Goal: Information Seeking & Learning: Check status

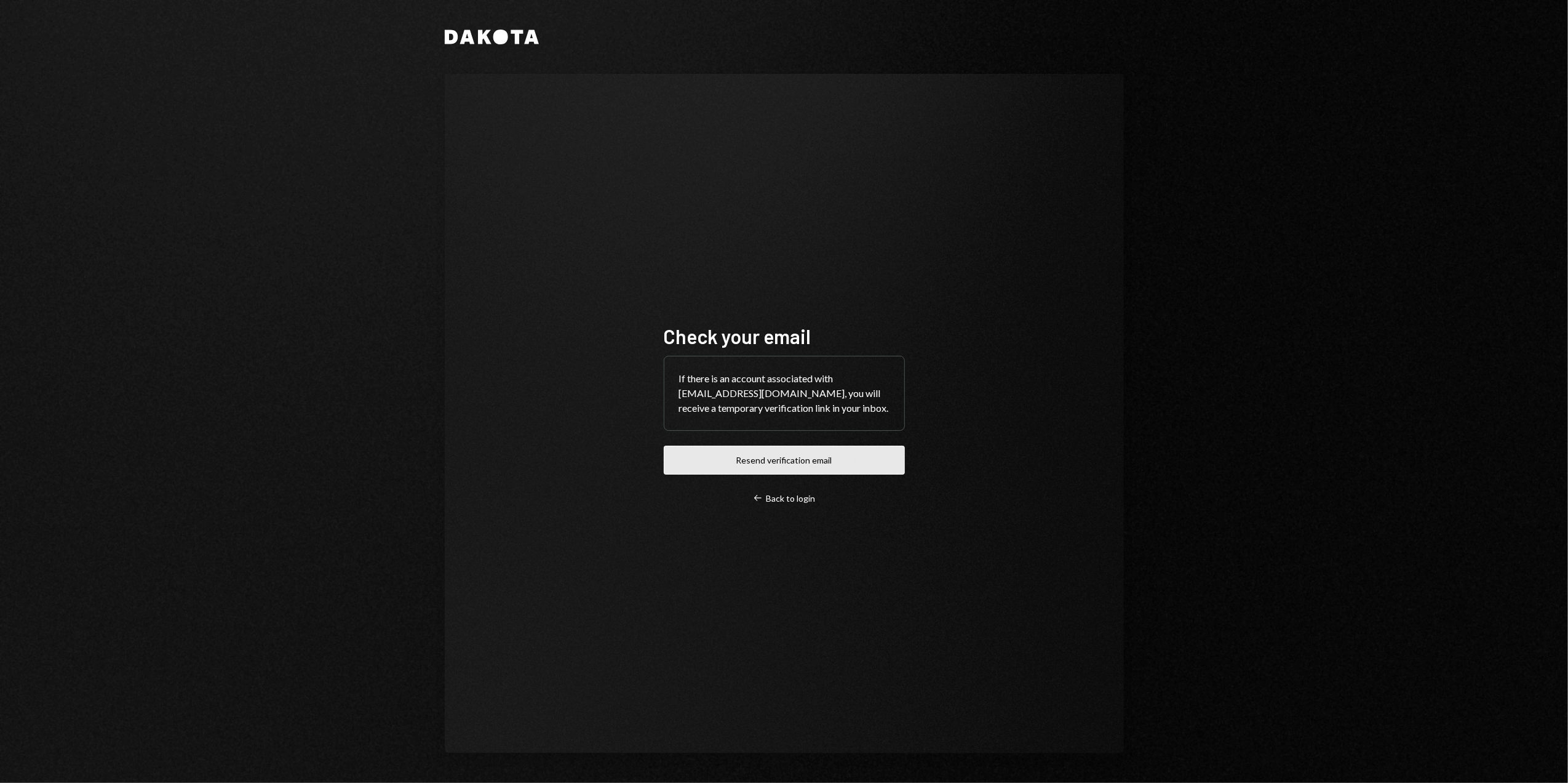
click at [807, 462] on button "Resend verification email" at bounding box center [785, 460] width 241 height 29
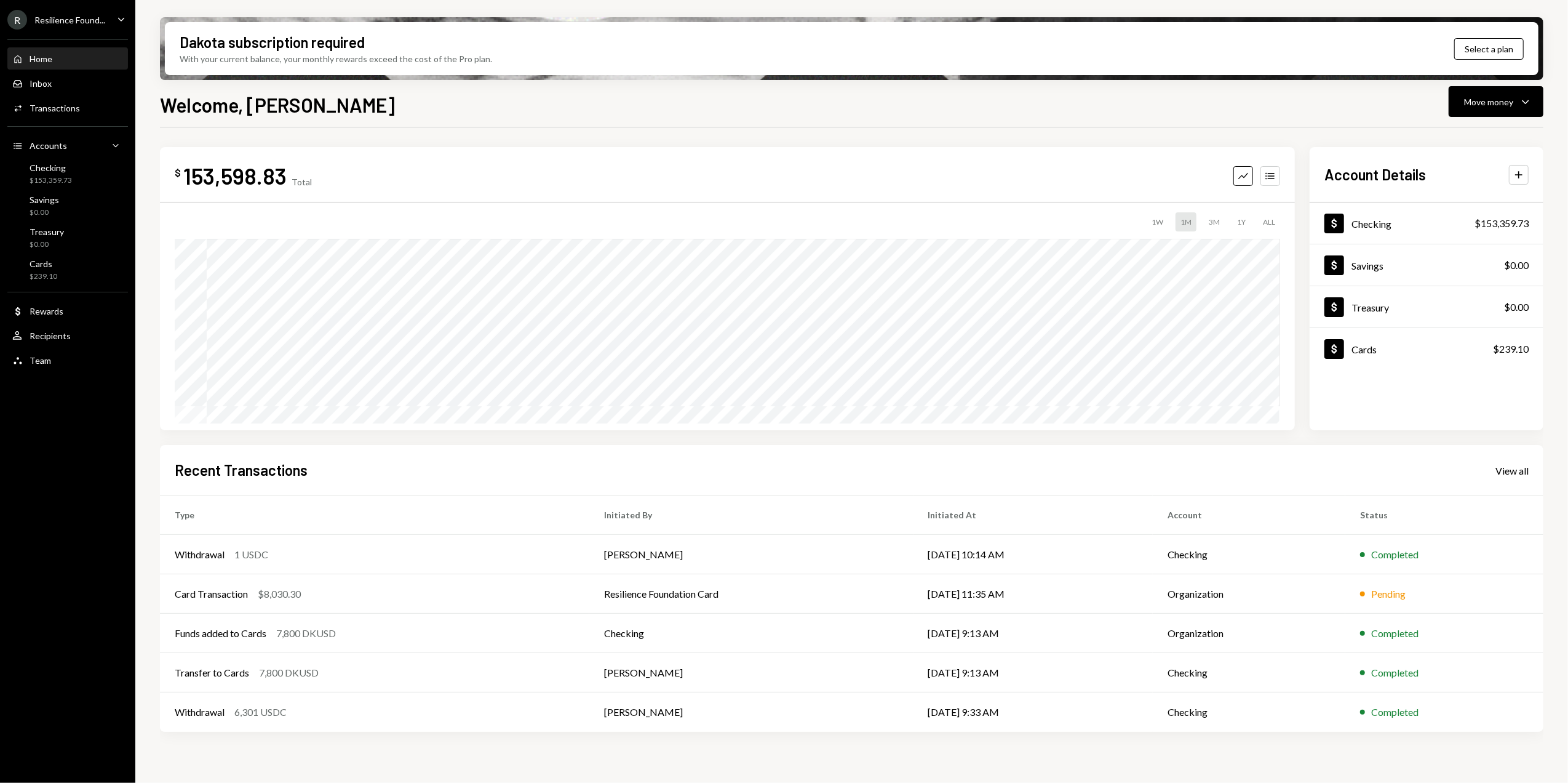
click at [88, 15] on div "Resilience Found..." at bounding box center [70, 20] width 70 height 10
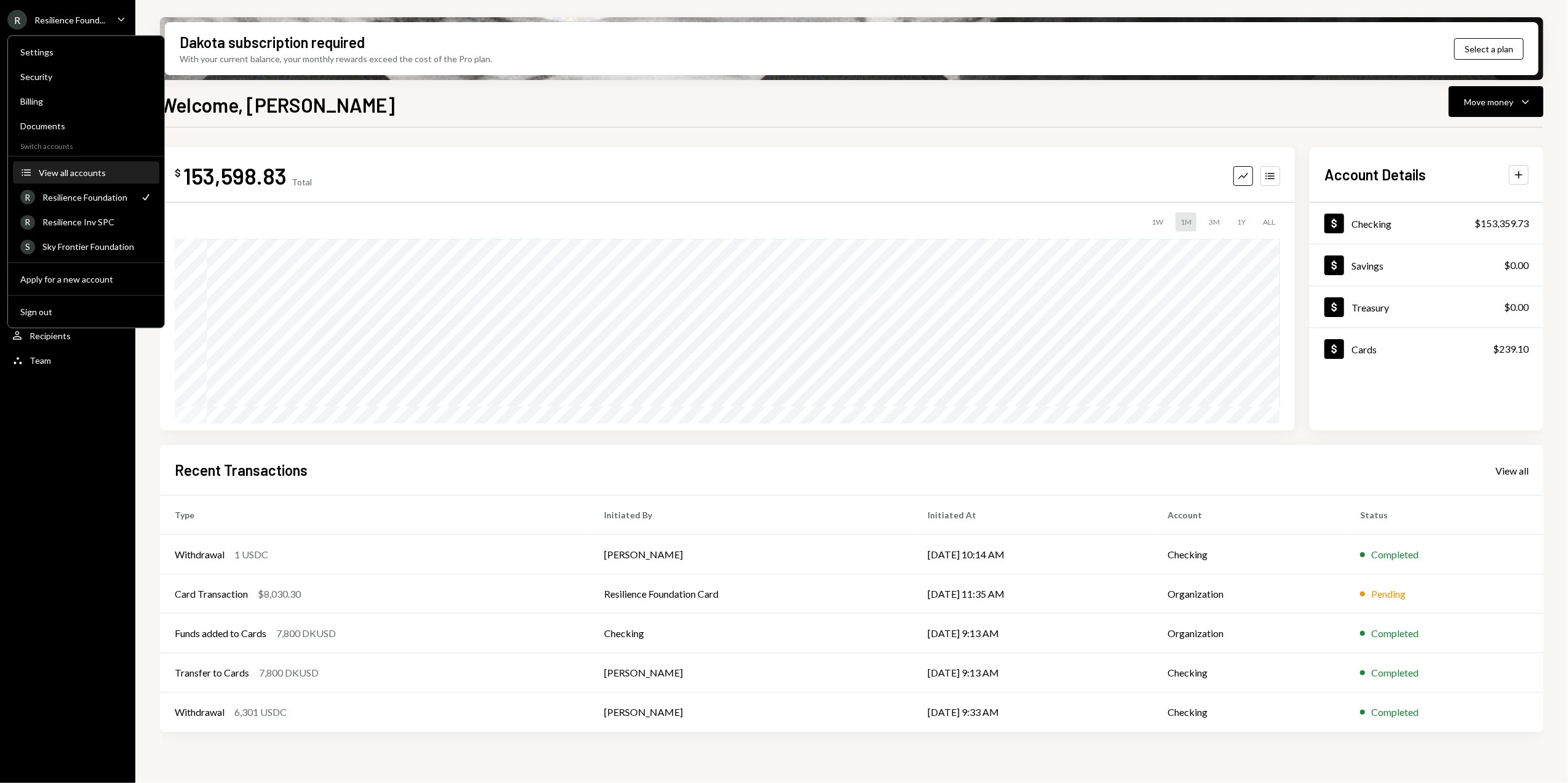
click at [65, 176] on div "View all accounts" at bounding box center [95, 172] width 113 height 10
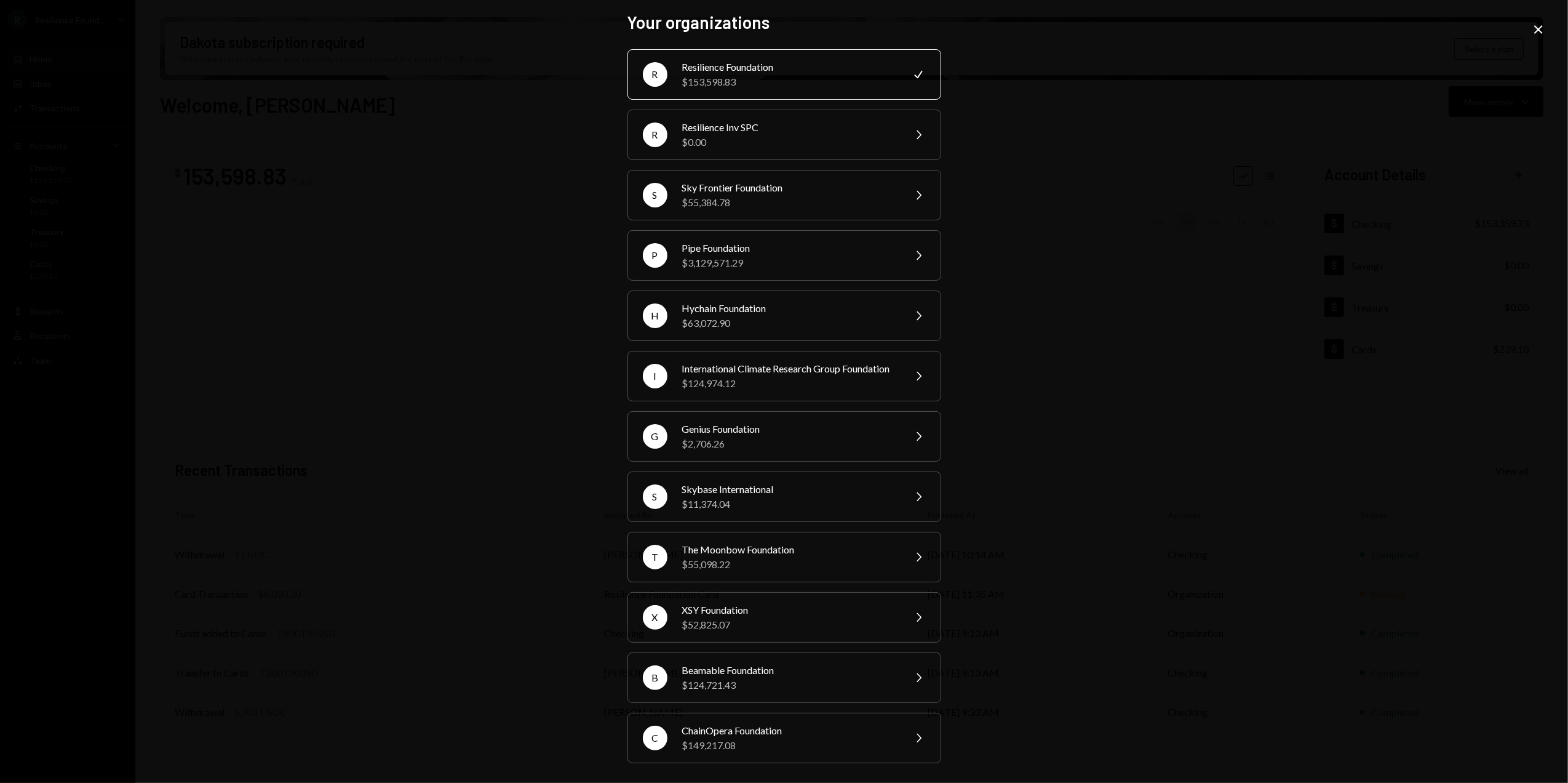
scroll to position [22, 0]
click at [717, 682] on div "$124,721.43" at bounding box center [789, 686] width 214 height 15
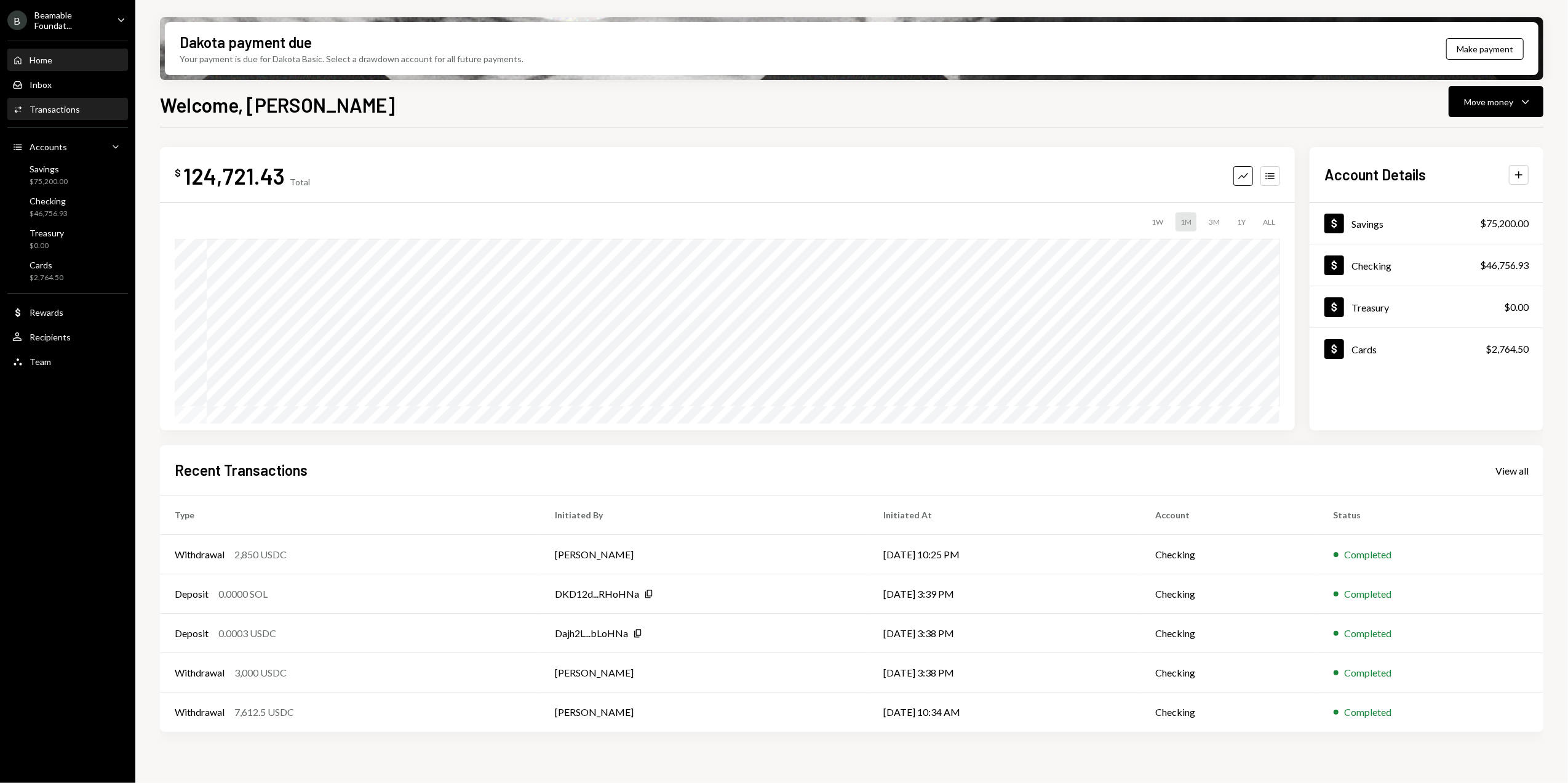
click at [62, 99] on div "Activities Transactions" at bounding box center [67, 110] width 111 height 21
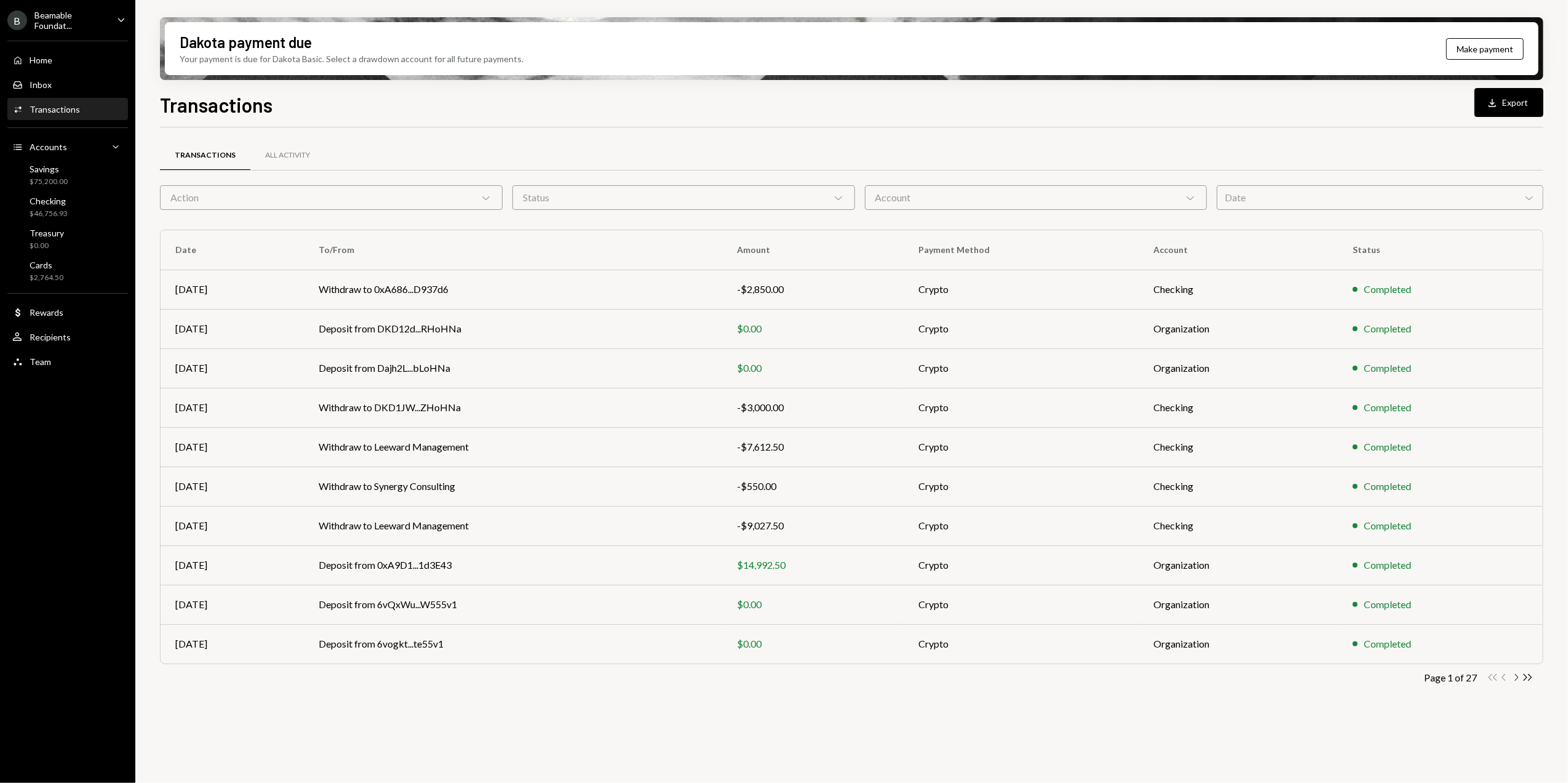
click at [1517, 679] on icon "Chevron Right" at bounding box center [1516, 678] width 12 height 12
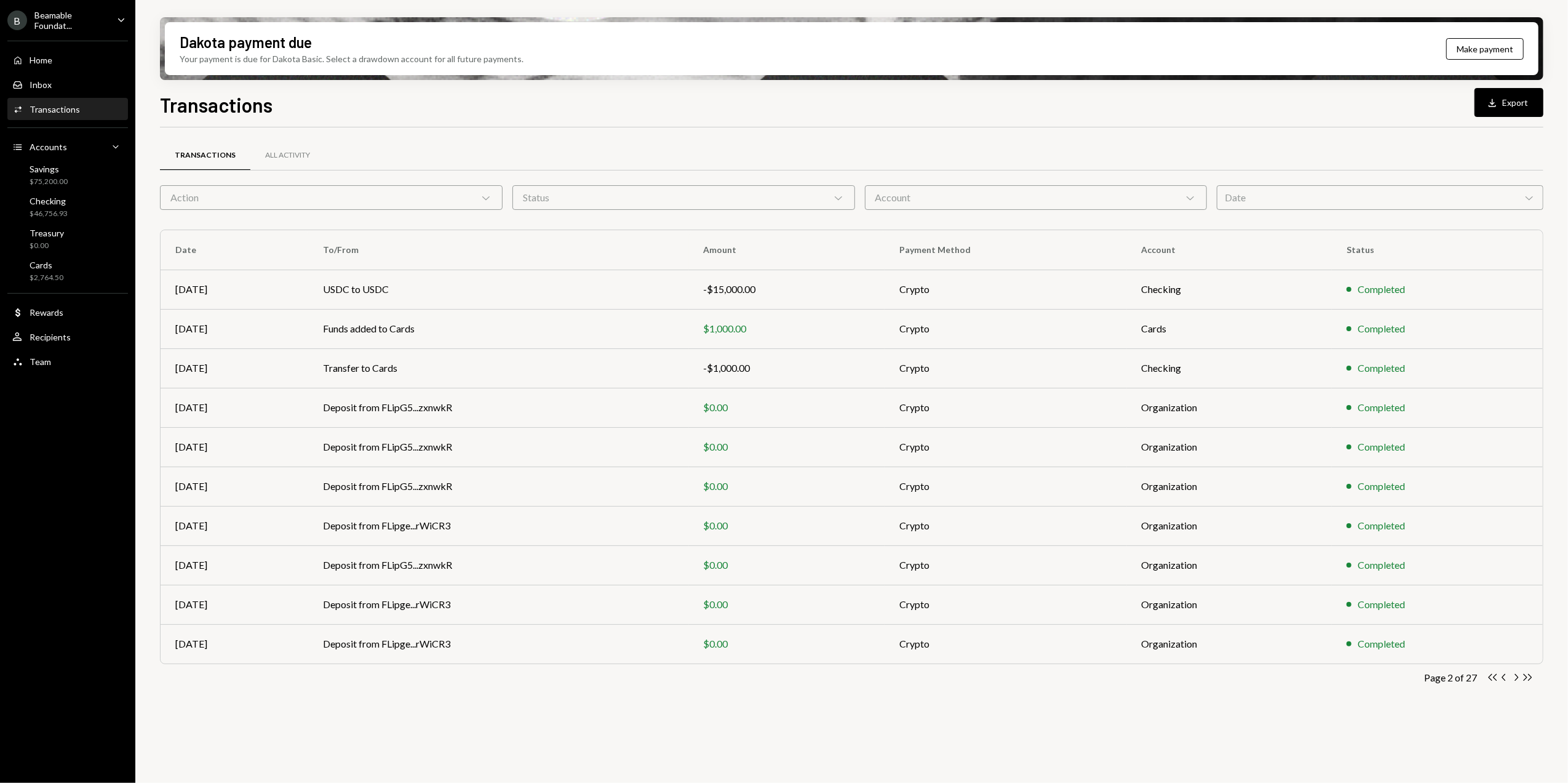
click at [1503, 104] on button "Download Export" at bounding box center [1510, 102] width 69 height 29
click at [77, 266] on div "Cards $2,764.50" at bounding box center [67, 271] width 111 height 23
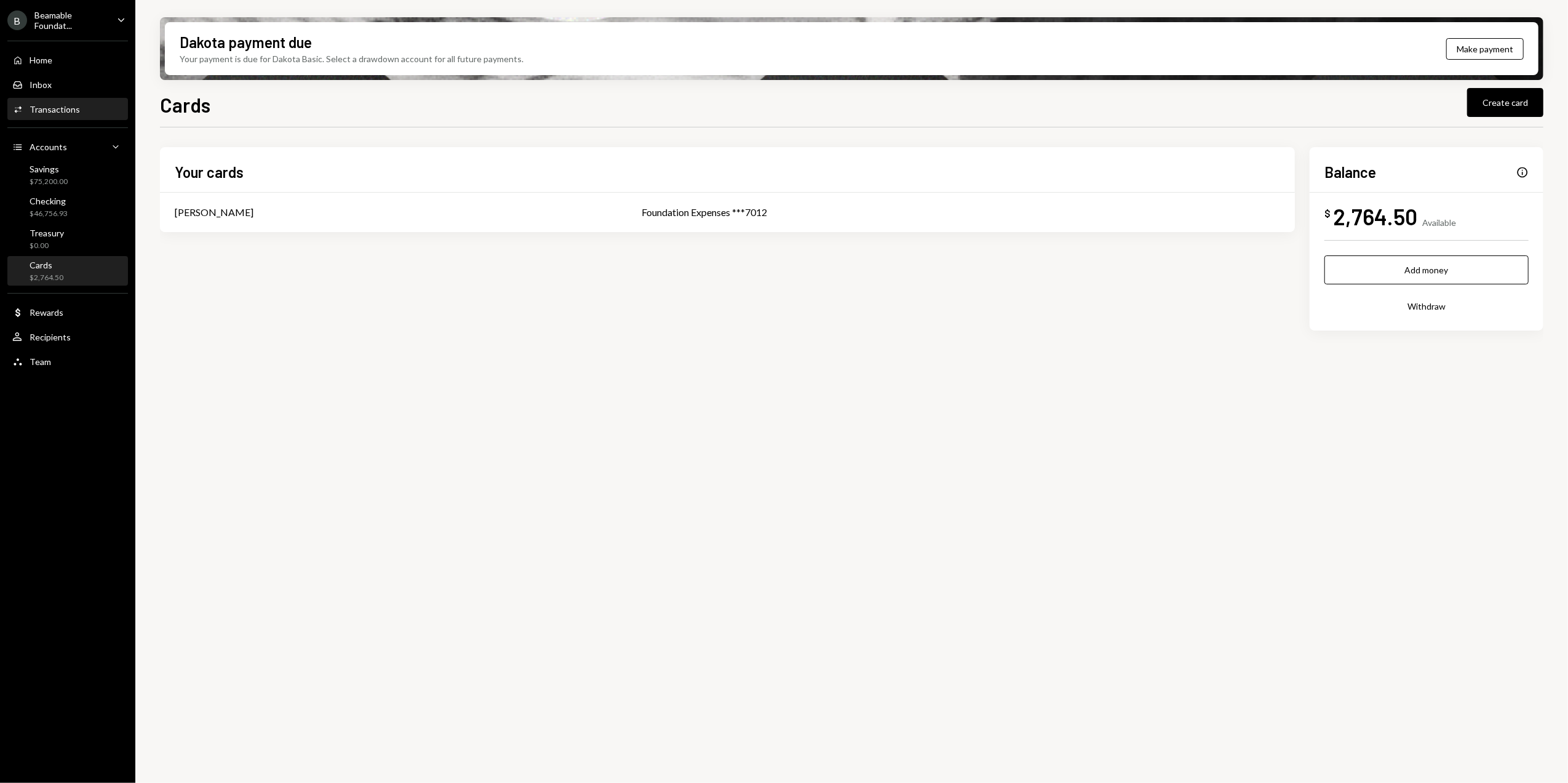
click at [57, 109] on div "Transactions" at bounding box center [54, 110] width 50 height 10
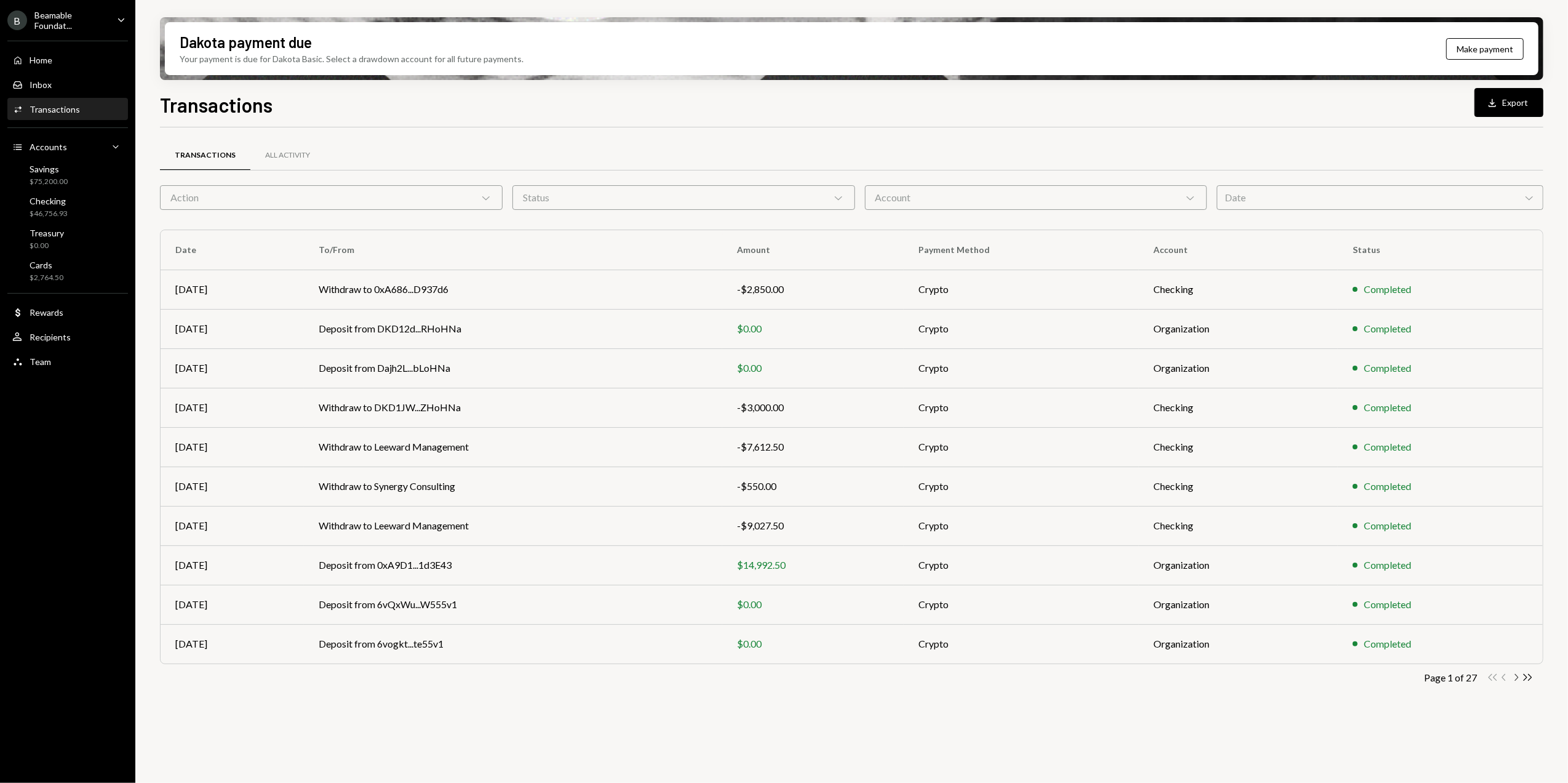
click at [1515, 681] on icon "Chevron Right" at bounding box center [1516, 678] width 12 height 12
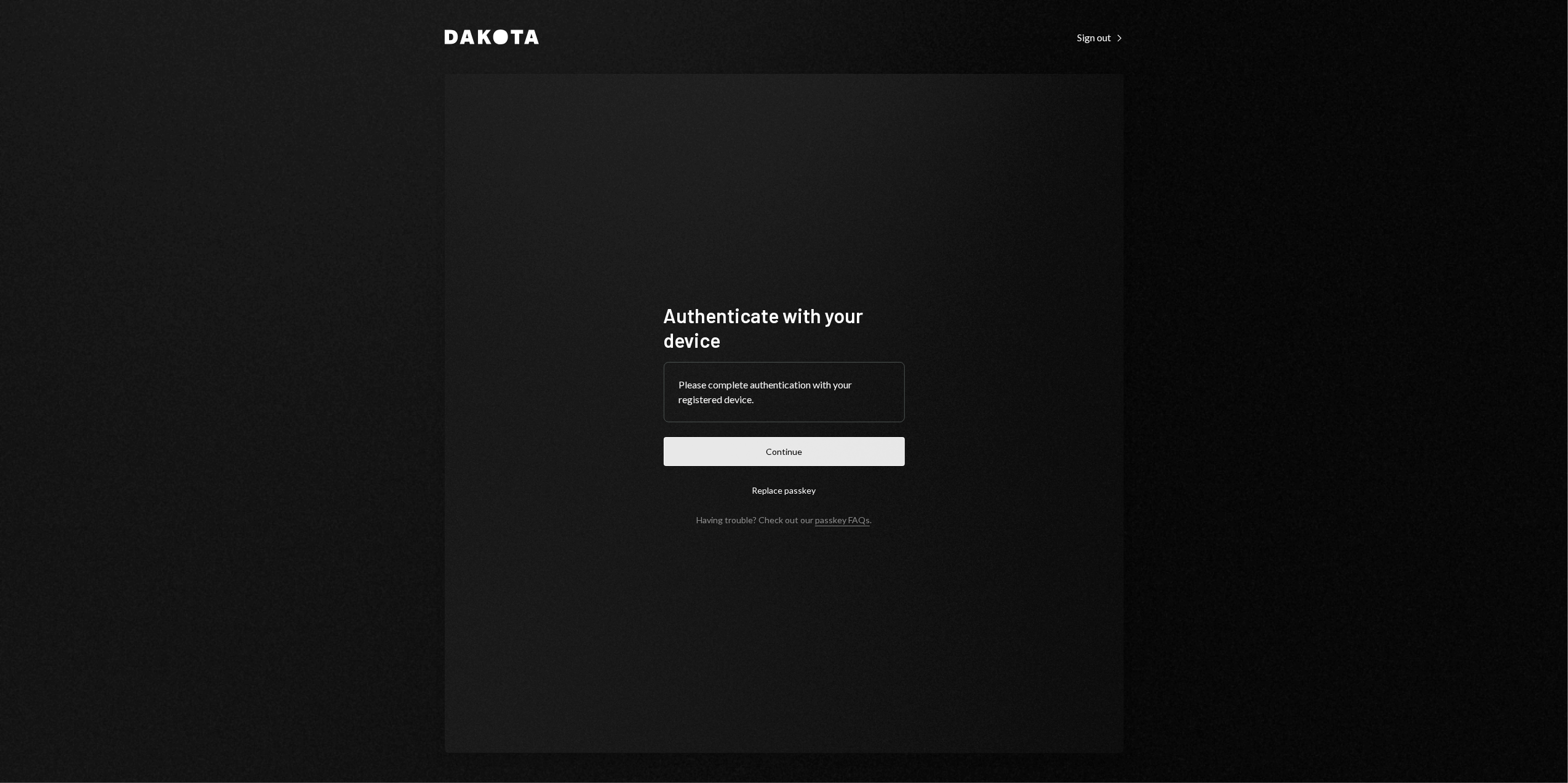
click at [795, 436] on form "Authenticate with your device Please complete authentication with your register…" at bounding box center [785, 414] width 241 height 222
click at [793, 447] on button "Continue" at bounding box center [785, 452] width 241 height 29
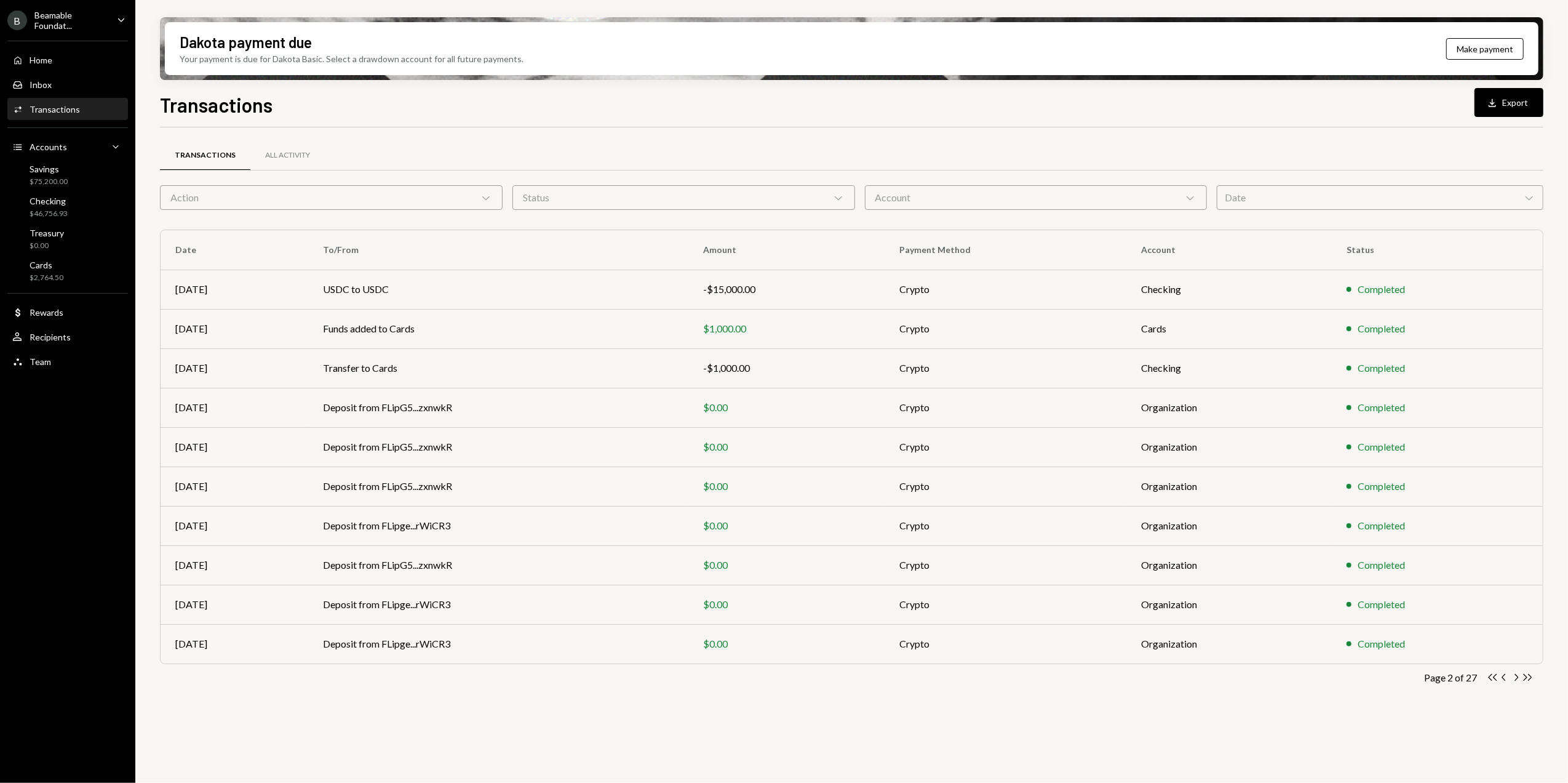
click at [1515, 681] on icon "Chevron Right" at bounding box center [1516, 678] width 12 height 12
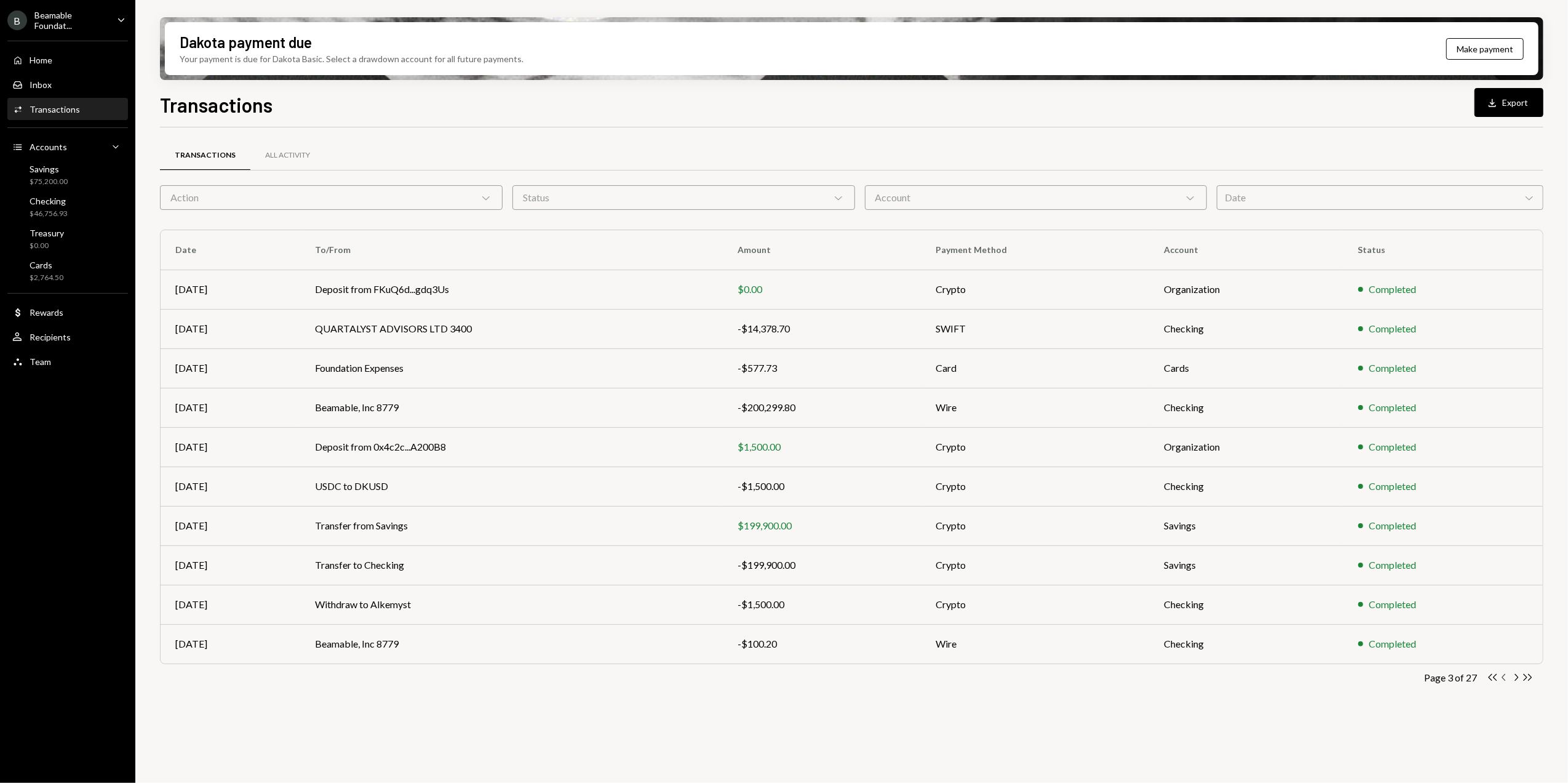
click at [1506, 679] on icon "Chevron Left" at bounding box center [1505, 678] width 12 height 12
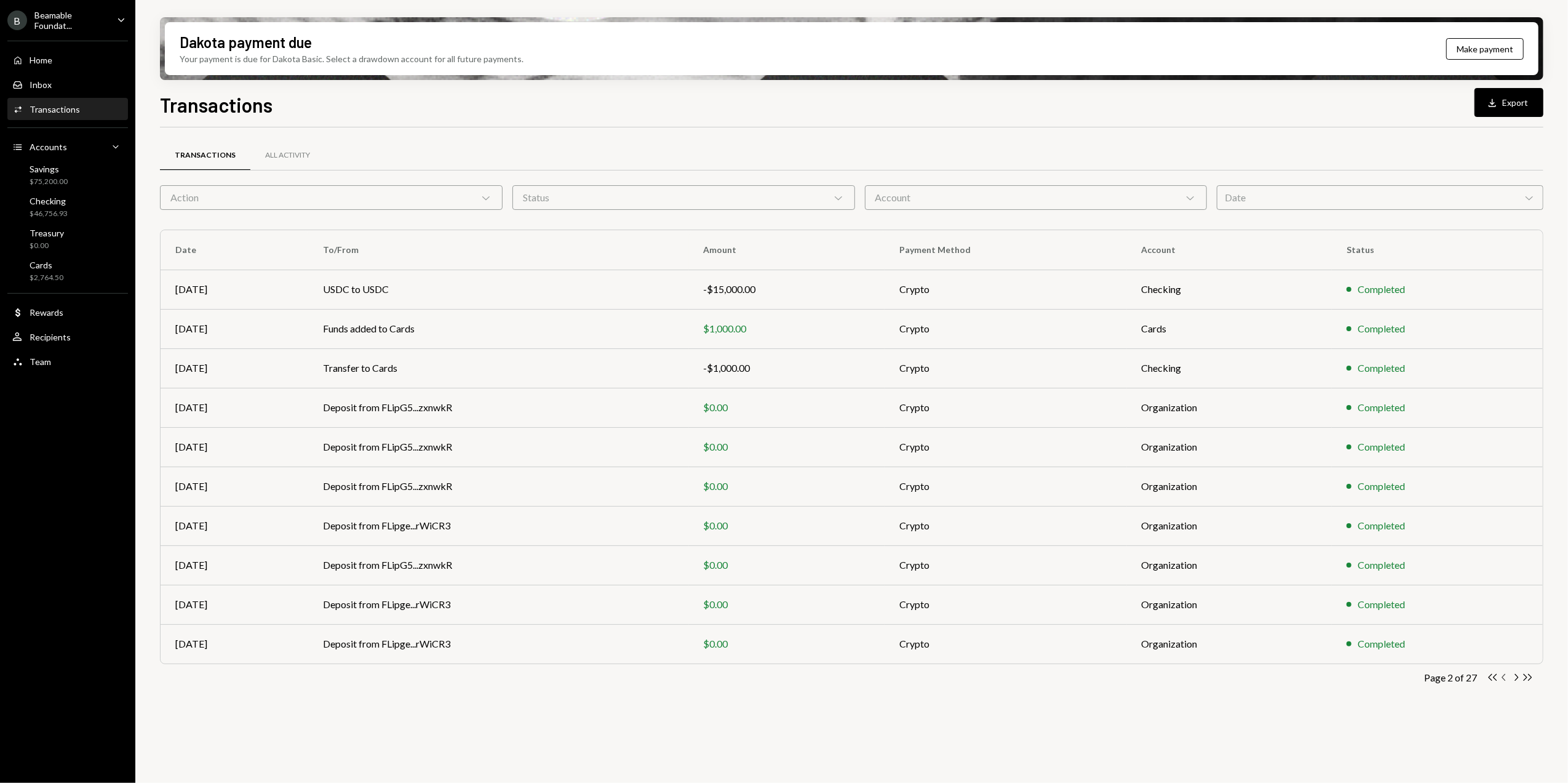
click at [1505, 680] on icon "Chevron Left" at bounding box center [1505, 678] width 12 height 12
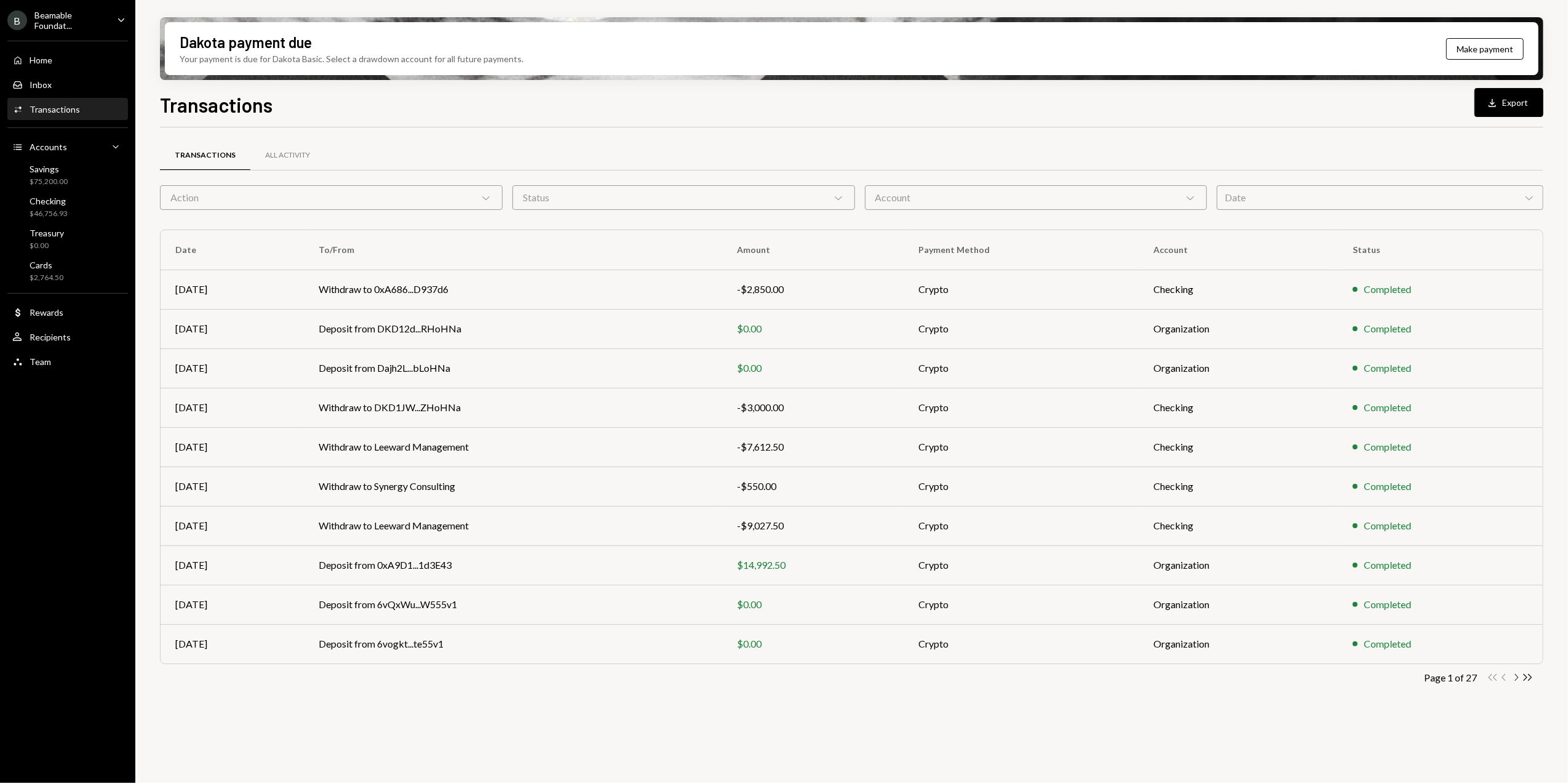
click at [1515, 677] on icon "Chevron Right" at bounding box center [1516, 678] width 12 height 12
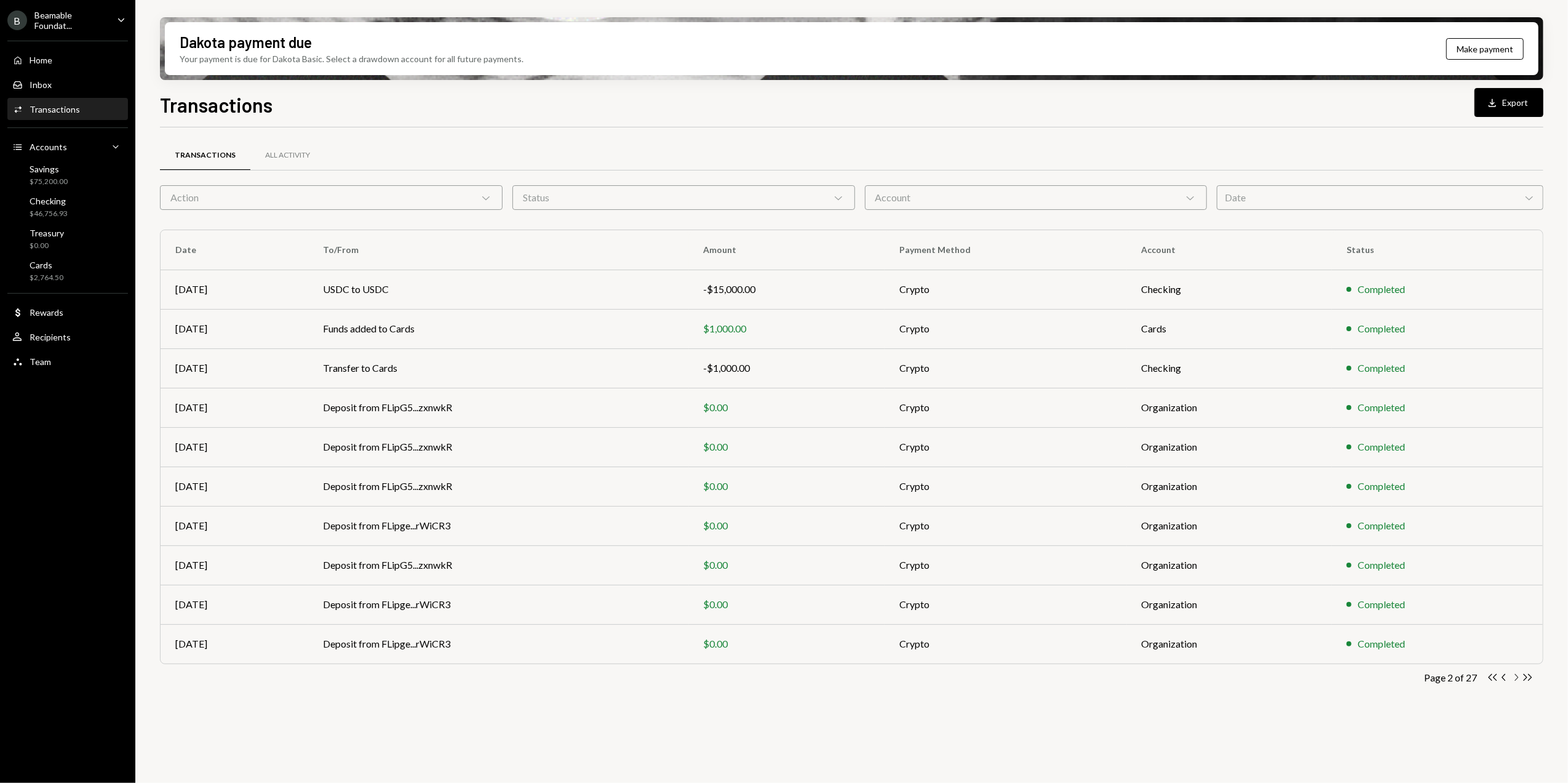
click at [1516, 677] on icon "Chevron Right" at bounding box center [1516, 678] width 12 height 12
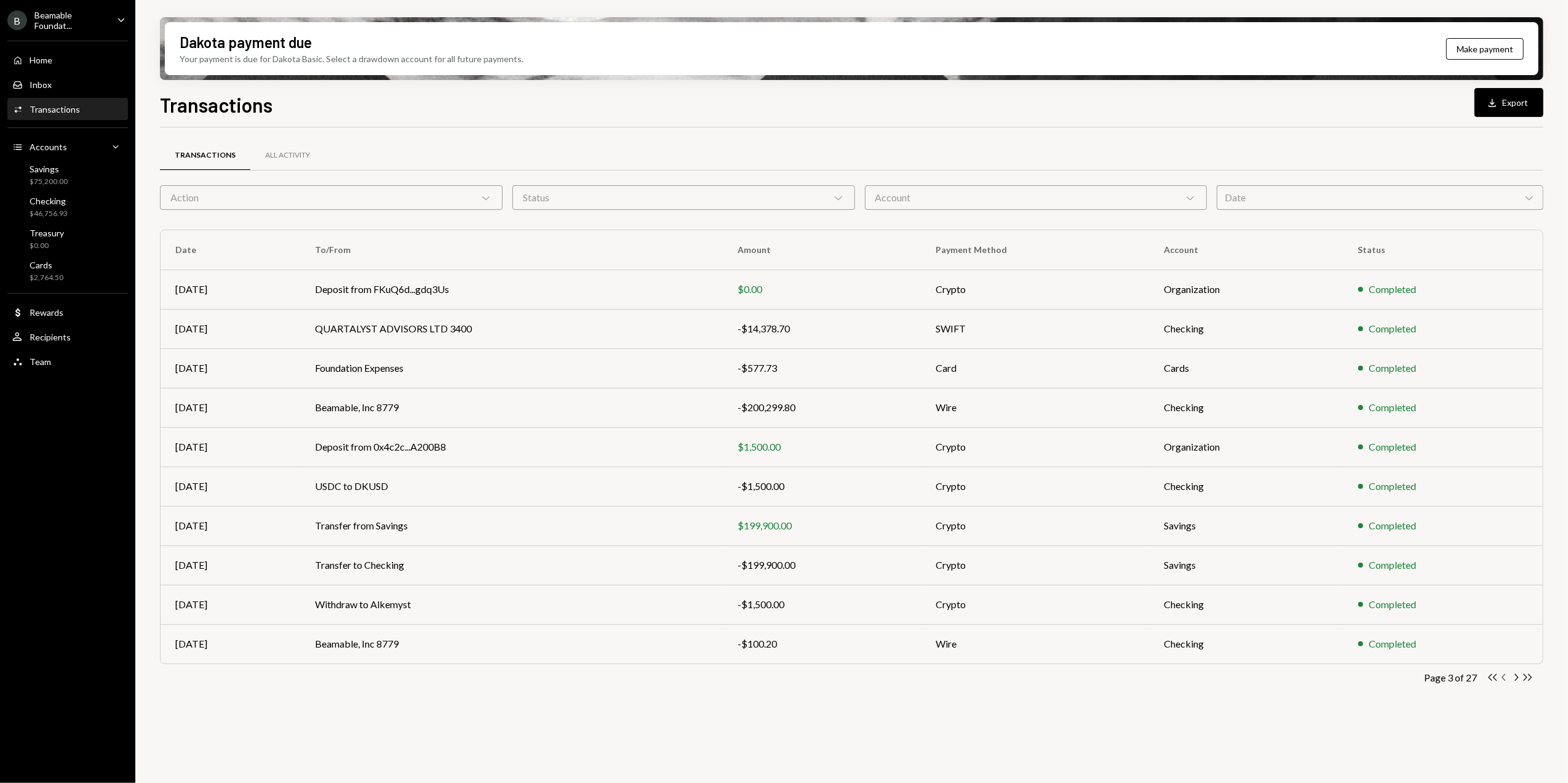
click at [1502, 678] on icon "Chevron Left" at bounding box center [1505, 678] width 12 height 12
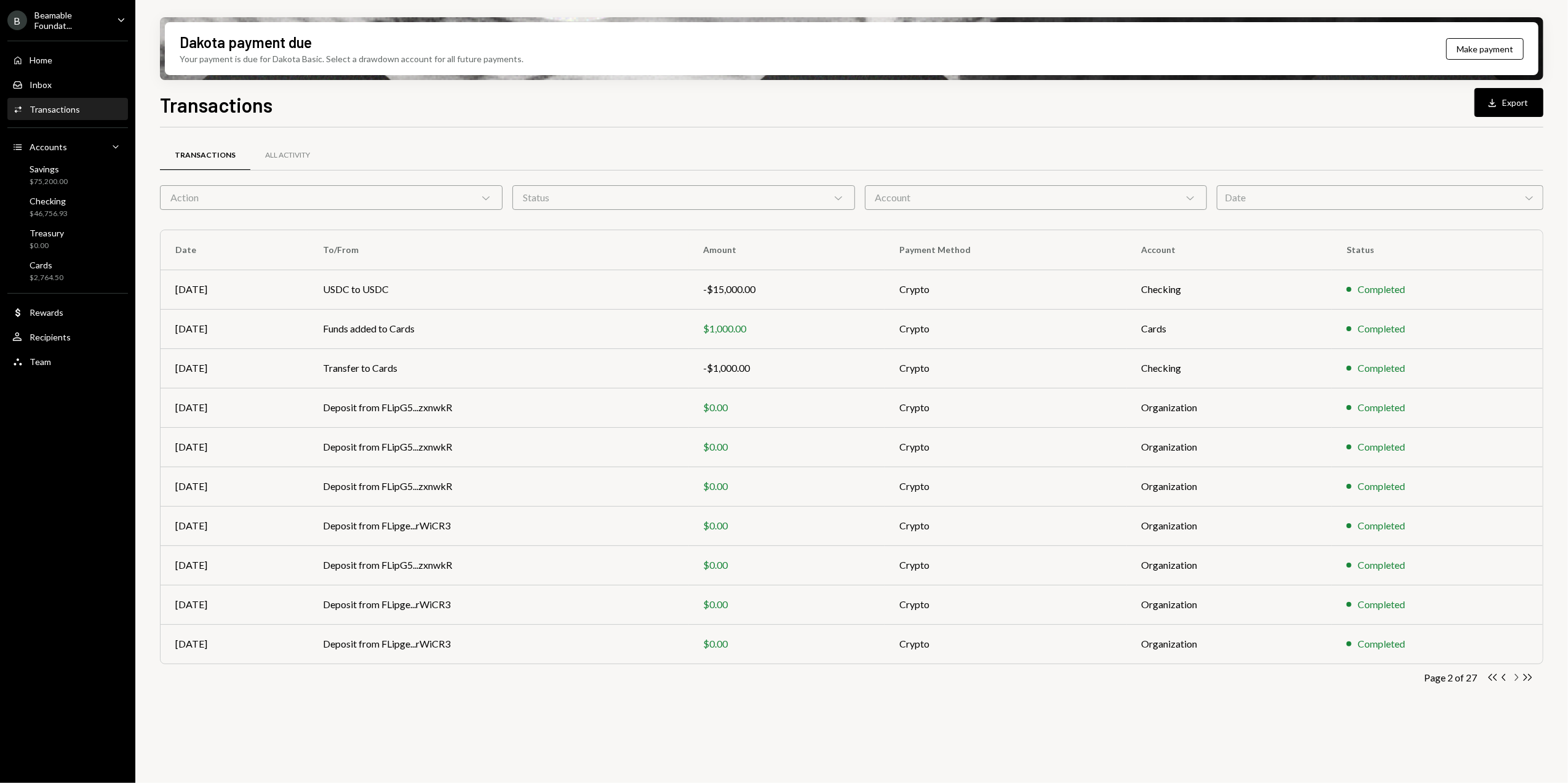
click at [1519, 677] on icon "Chevron Right" at bounding box center [1516, 678] width 12 height 12
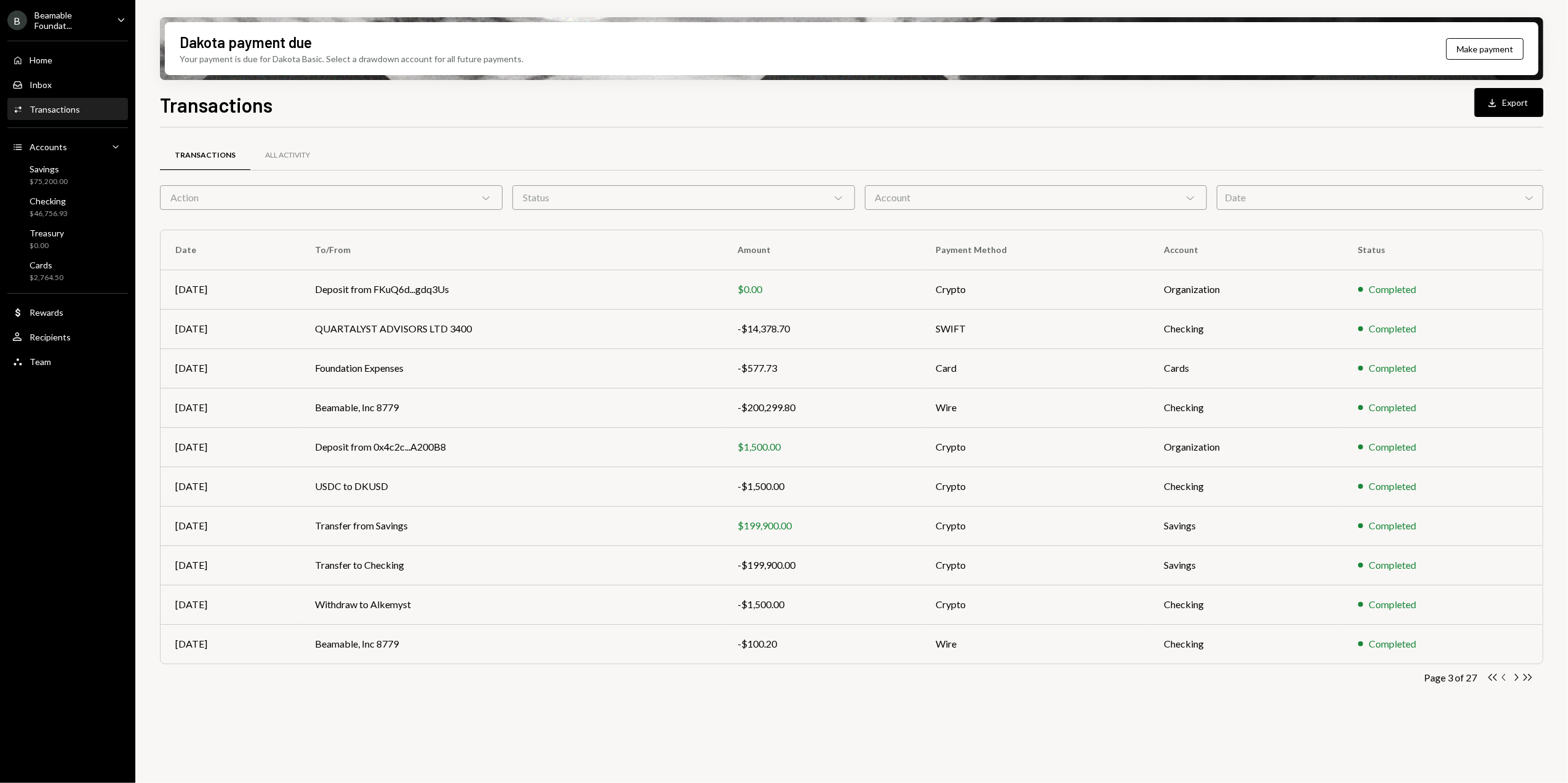
click at [1502, 677] on icon "Chevron Left" at bounding box center [1505, 678] width 12 height 12
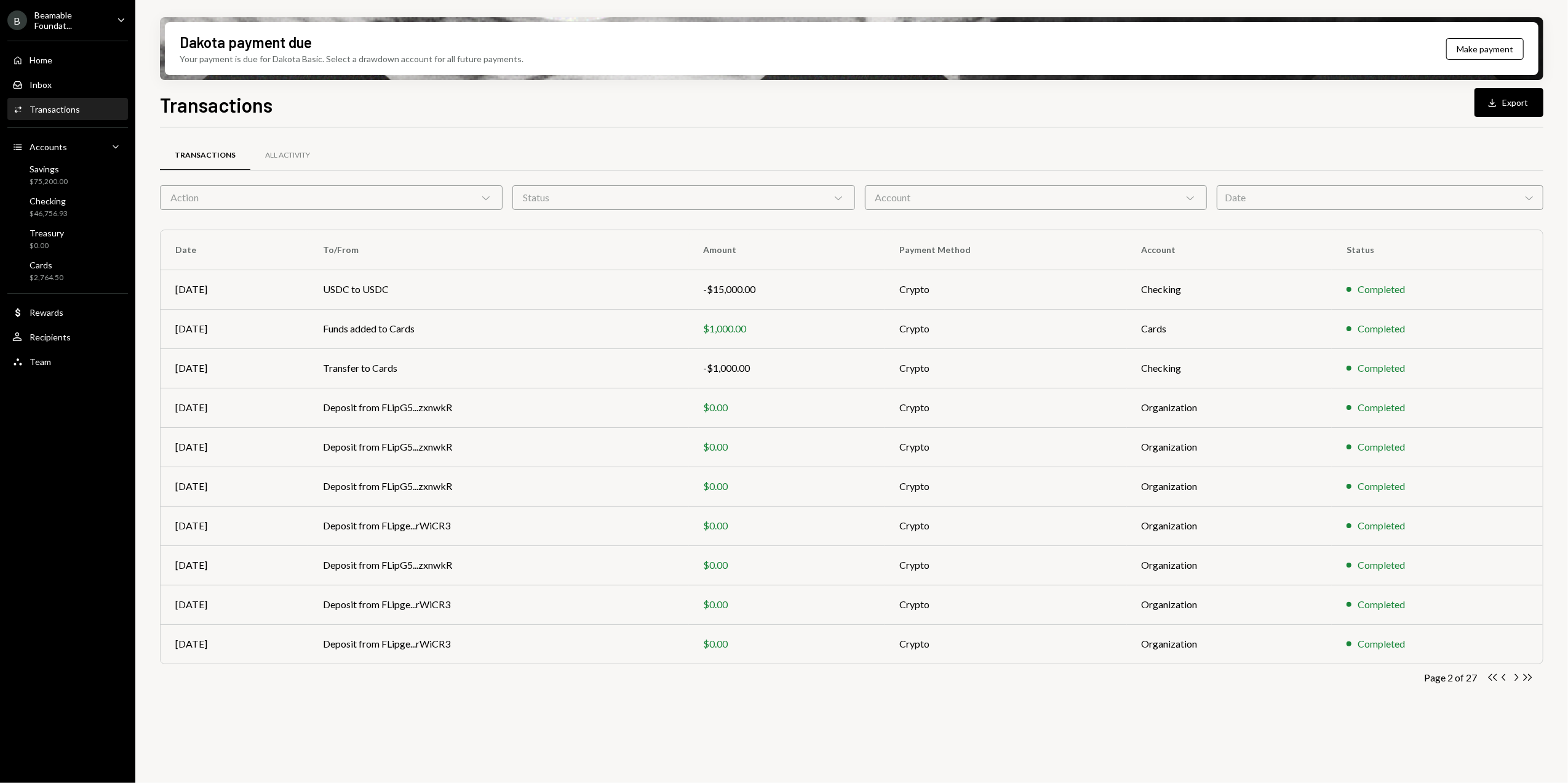
drag, startPoint x: 1504, startPoint y: 676, endPoint x: 1398, endPoint y: 671, distance: 106.1
click at [1504, 676] on icon "button" at bounding box center [1504, 677] width 4 height 7
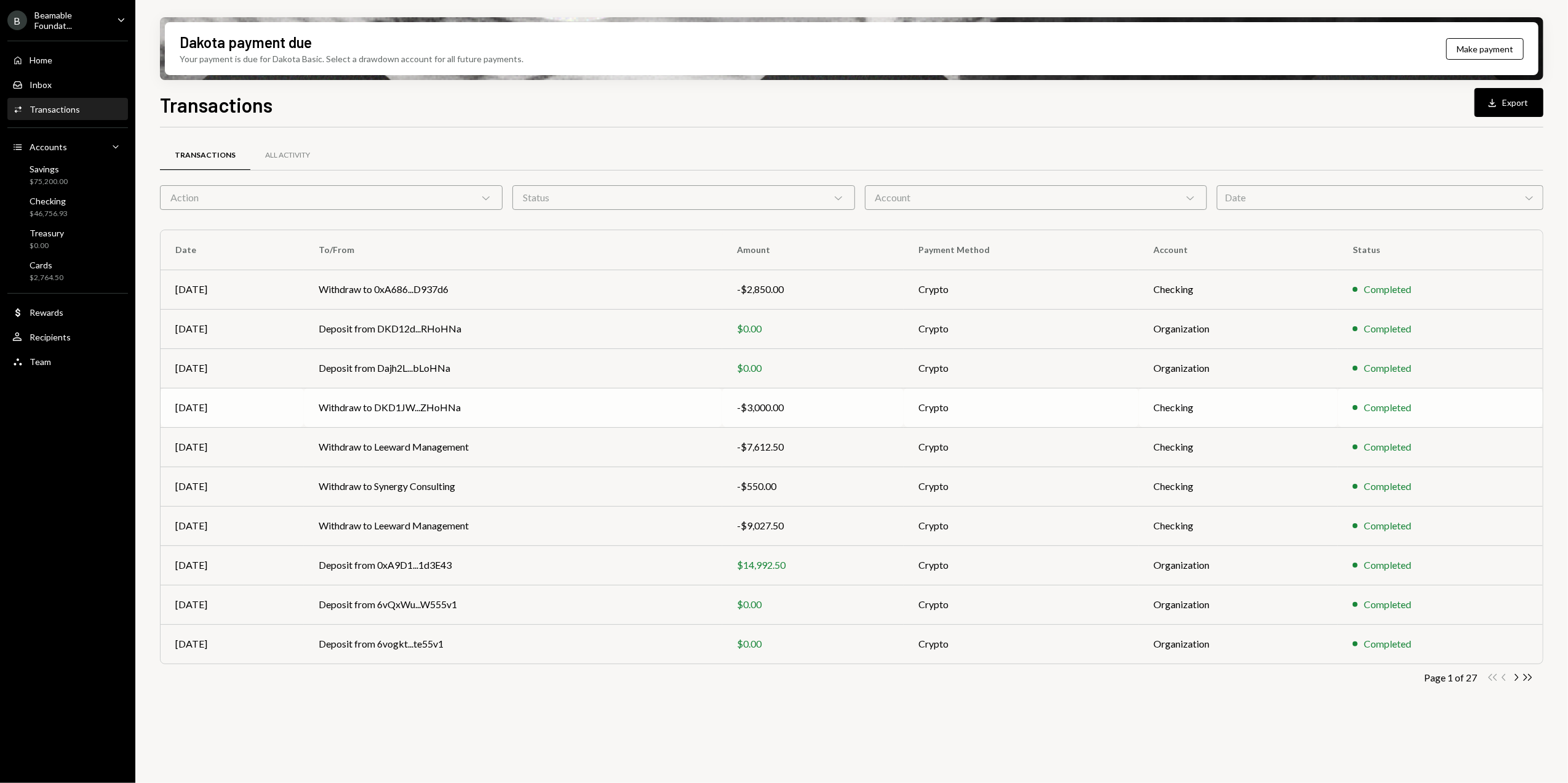
click at [481, 412] on td "Withdraw to DKD1JW...ZHoHNa" at bounding box center [513, 407] width 418 height 40
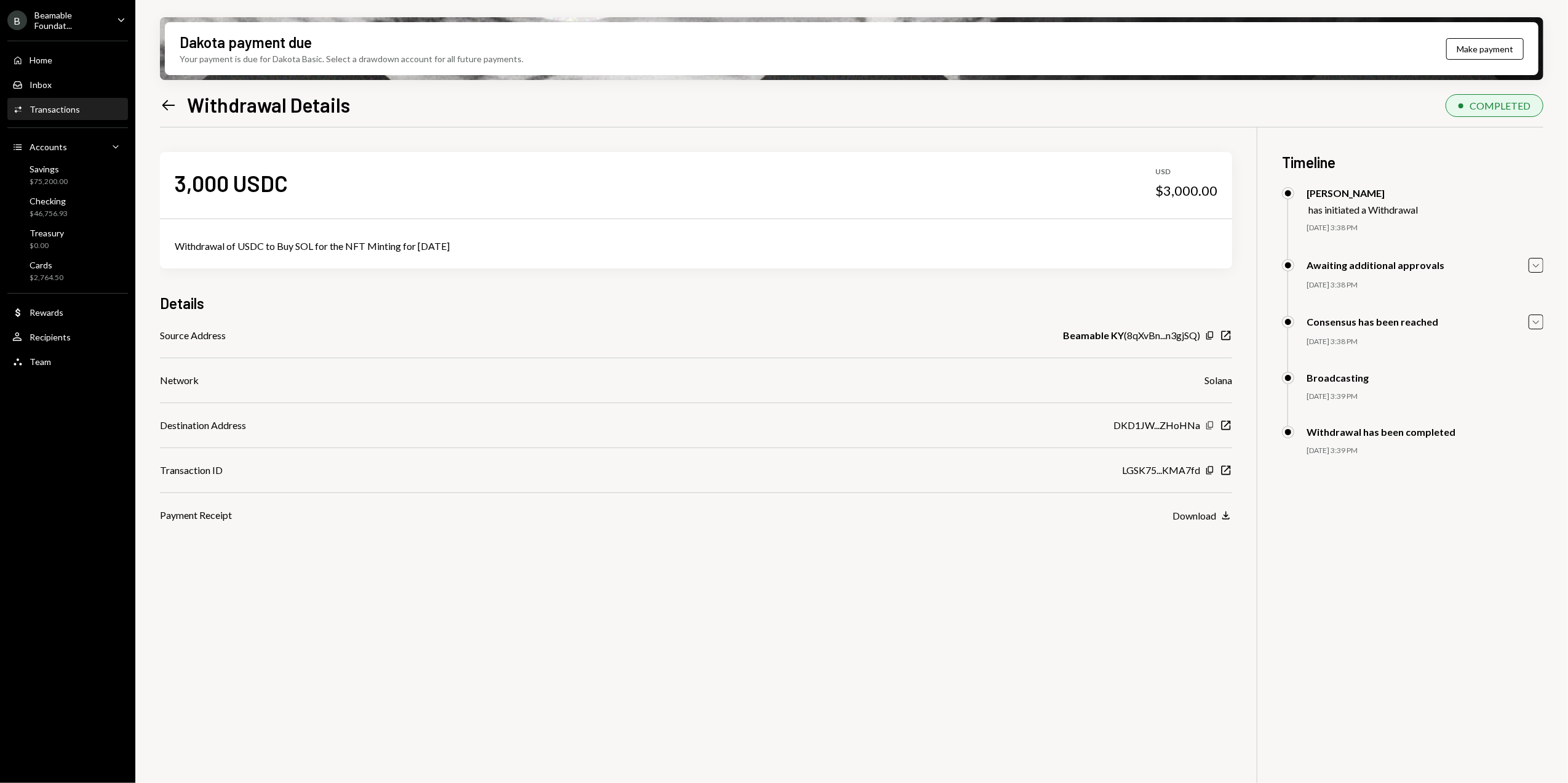
click at [1210, 427] on icon "Copy" at bounding box center [1210, 425] width 10 height 10
click at [166, 107] on icon "Left Arrow" at bounding box center [168, 105] width 17 height 17
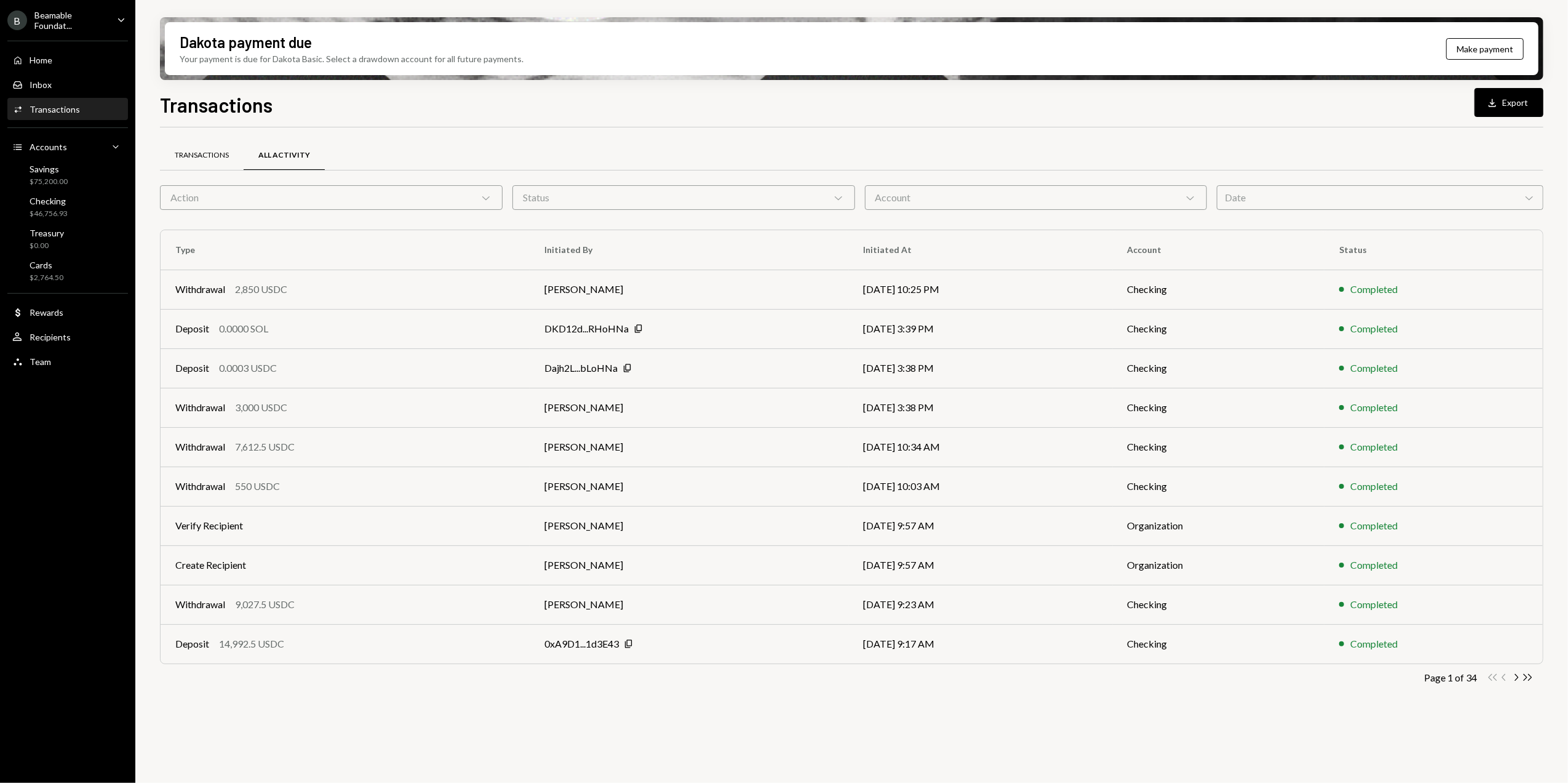
click at [202, 153] on div "Transactions" at bounding box center [202, 155] width 54 height 10
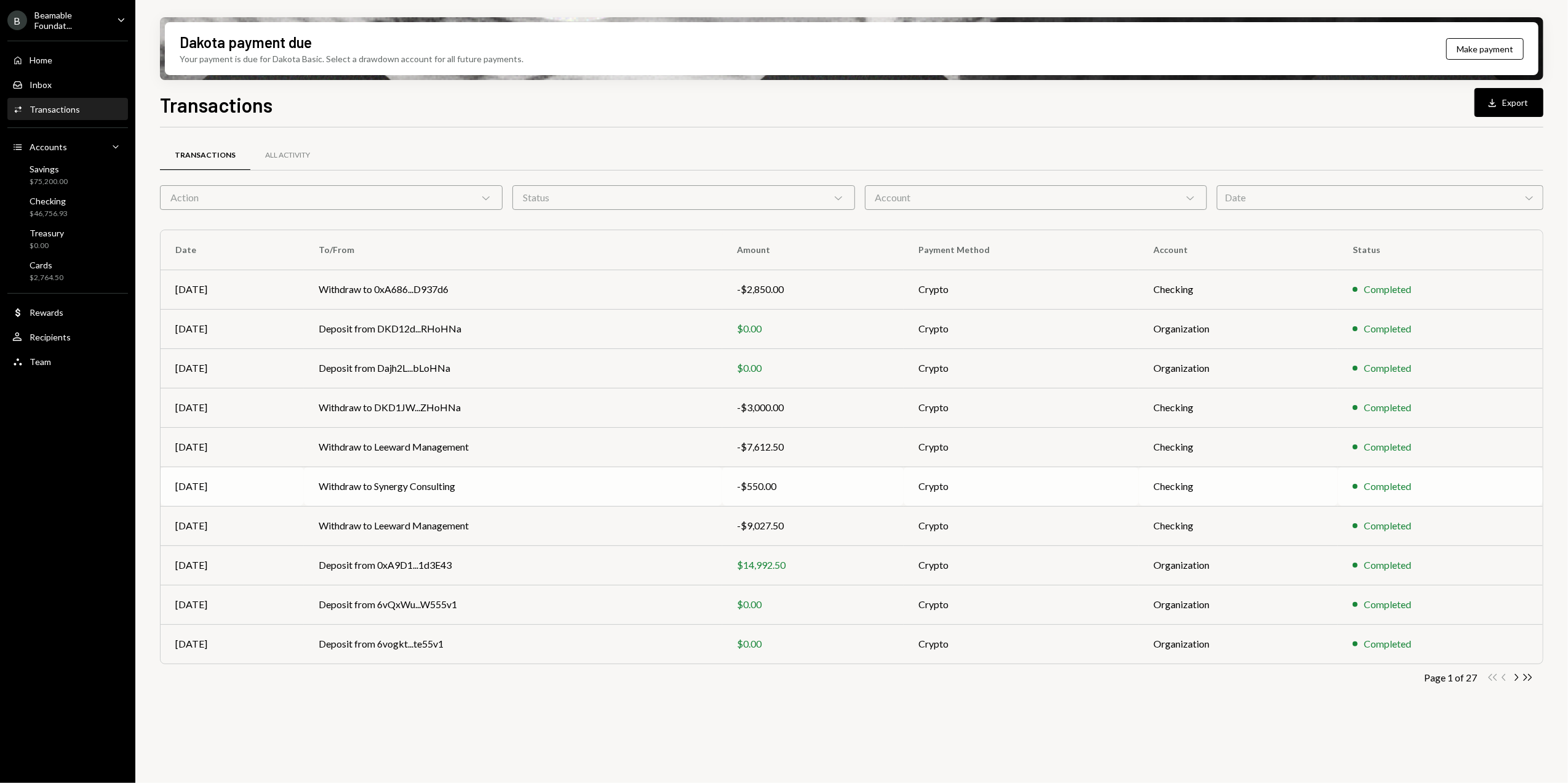
click at [769, 489] on div "-$550.00" at bounding box center [813, 487] width 153 height 15
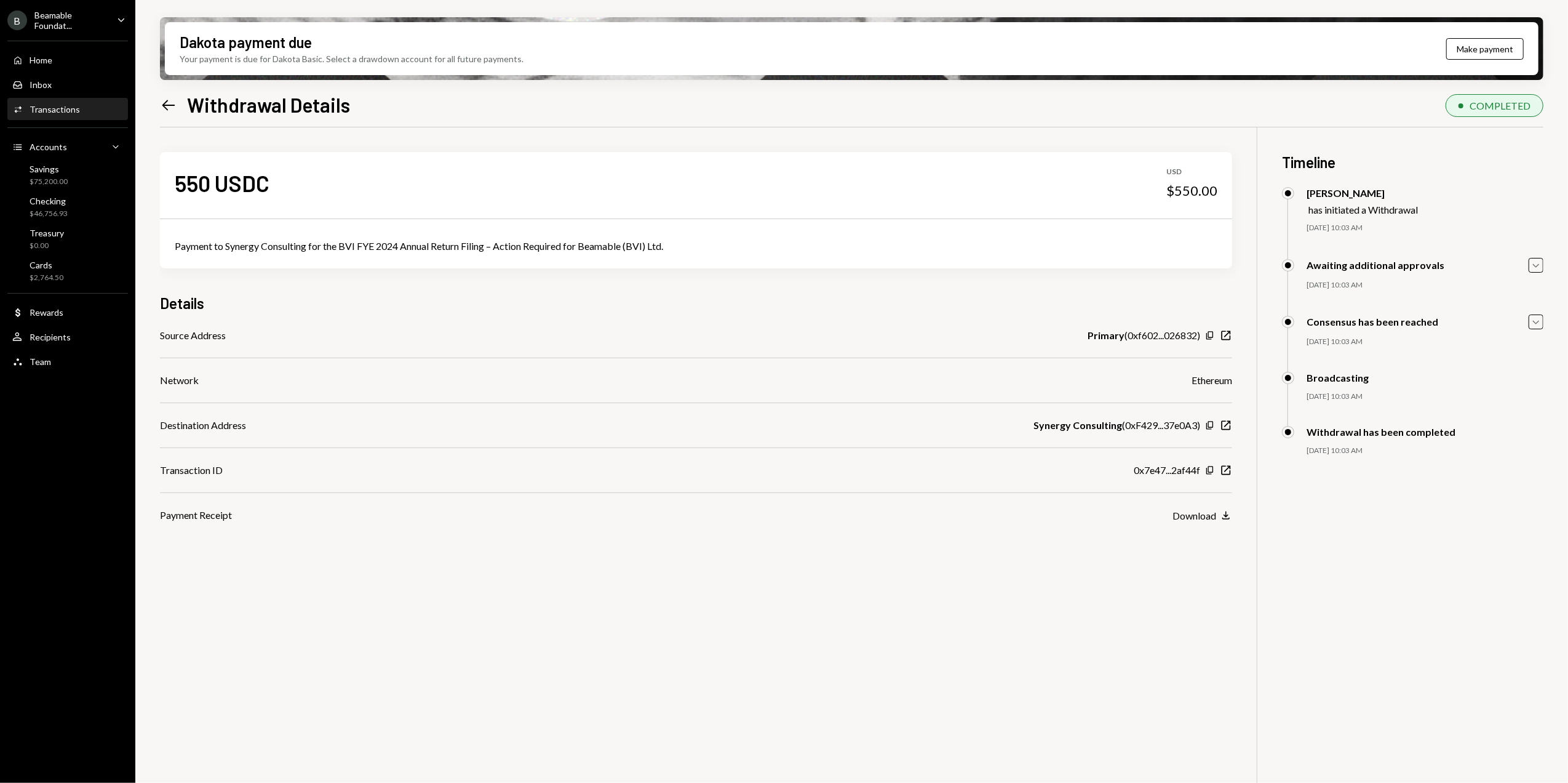
click at [52, 14] on div "Beamable Foundat..." at bounding box center [70, 20] width 73 height 21
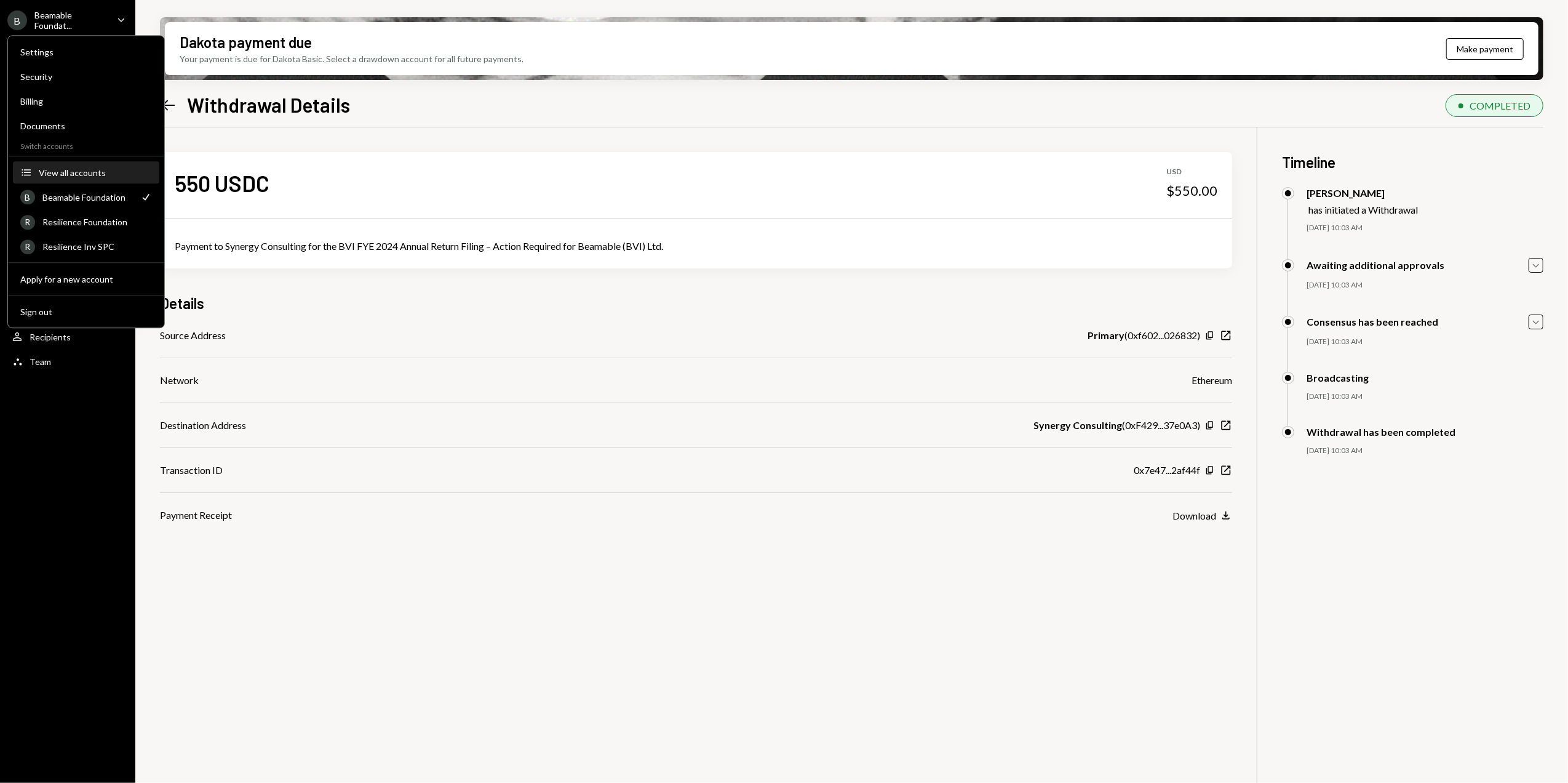
click at [75, 166] on button "Accounts View all accounts" at bounding box center [85, 173] width 146 height 22
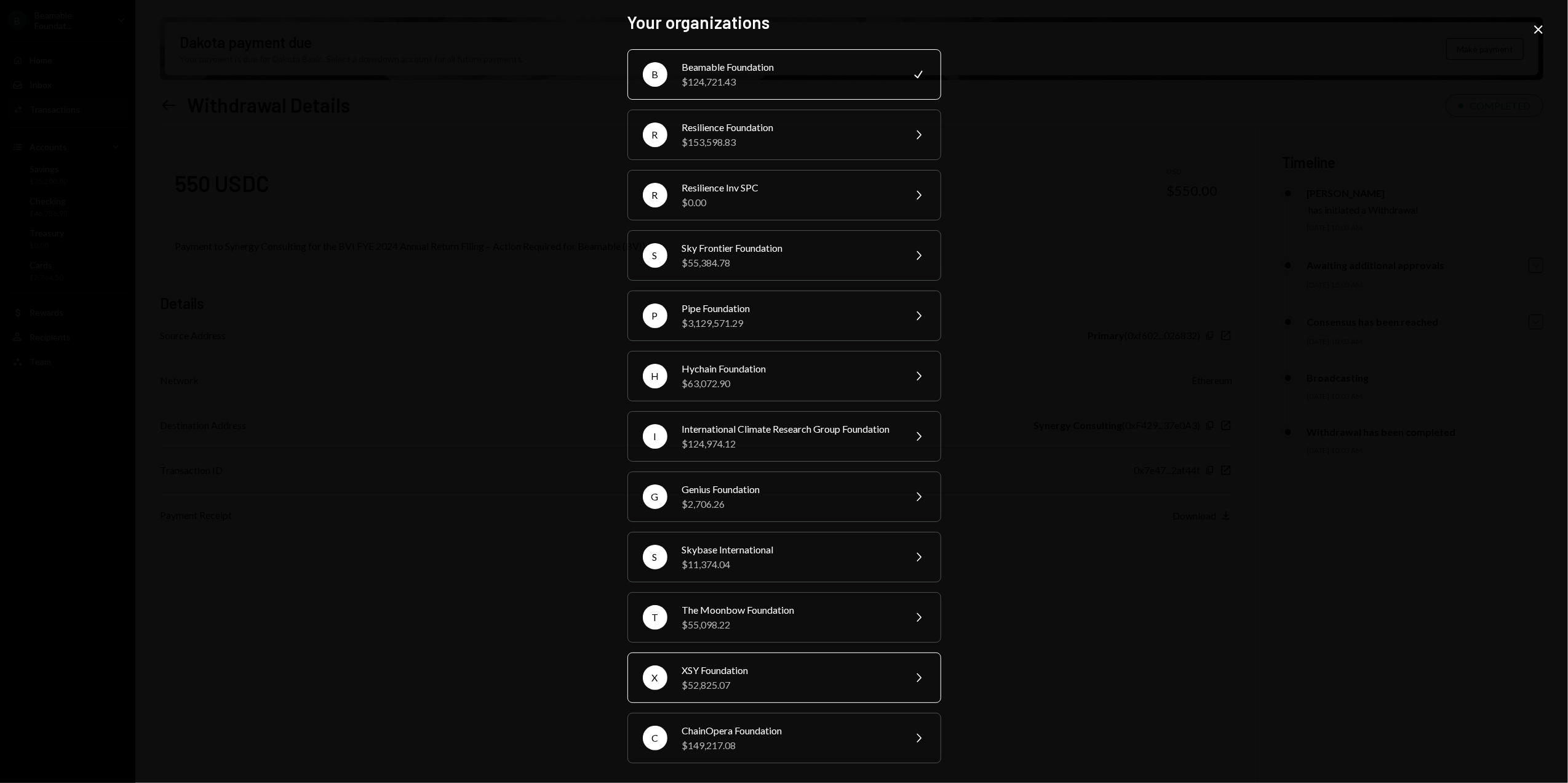
scroll to position [22, 0]
click at [758, 686] on div "$52,825.07" at bounding box center [789, 686] width 214 height 15
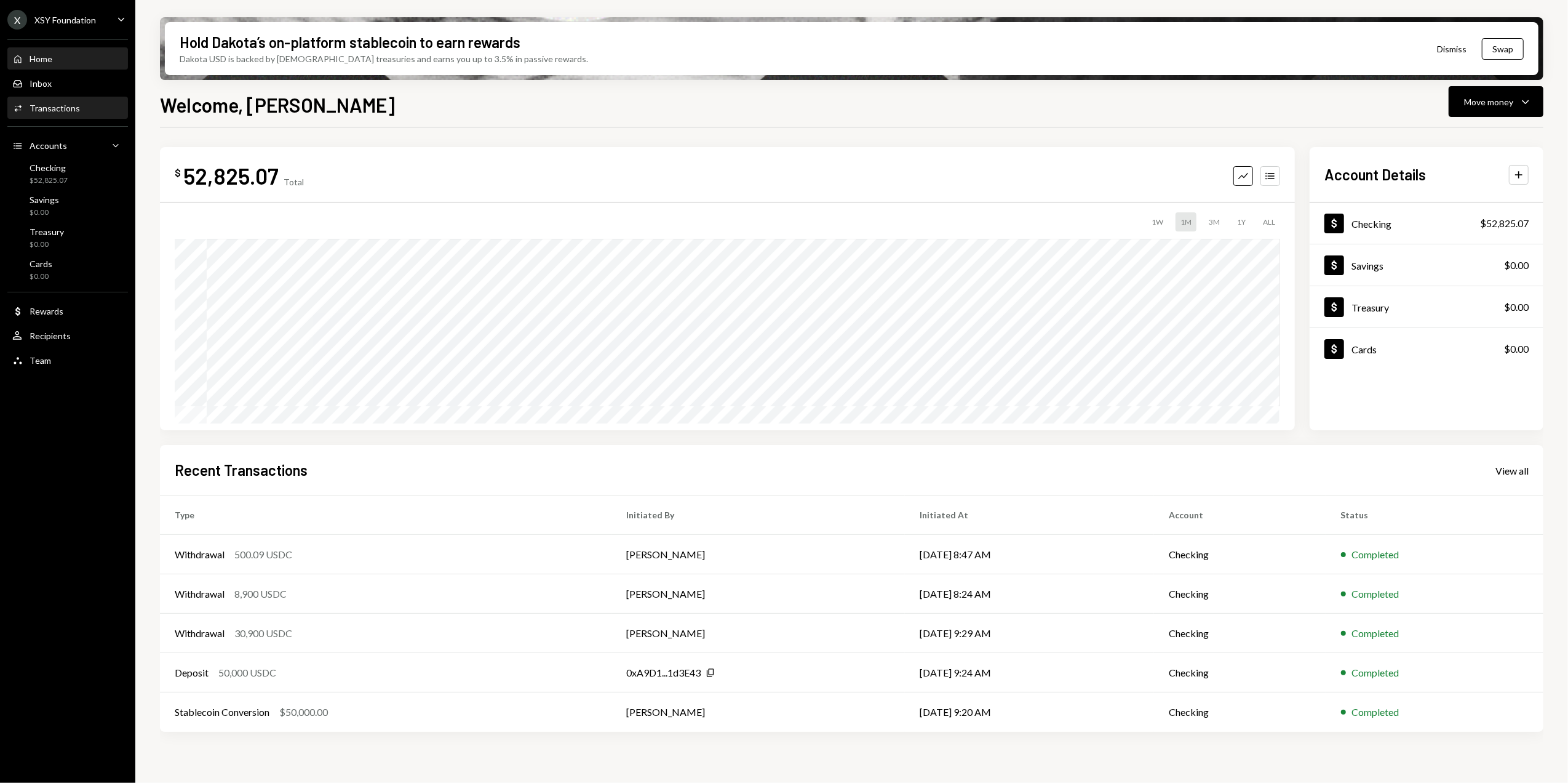
click at [67, 111] on div "Transactions" at bounding box center [54, 108] width 50 height 10
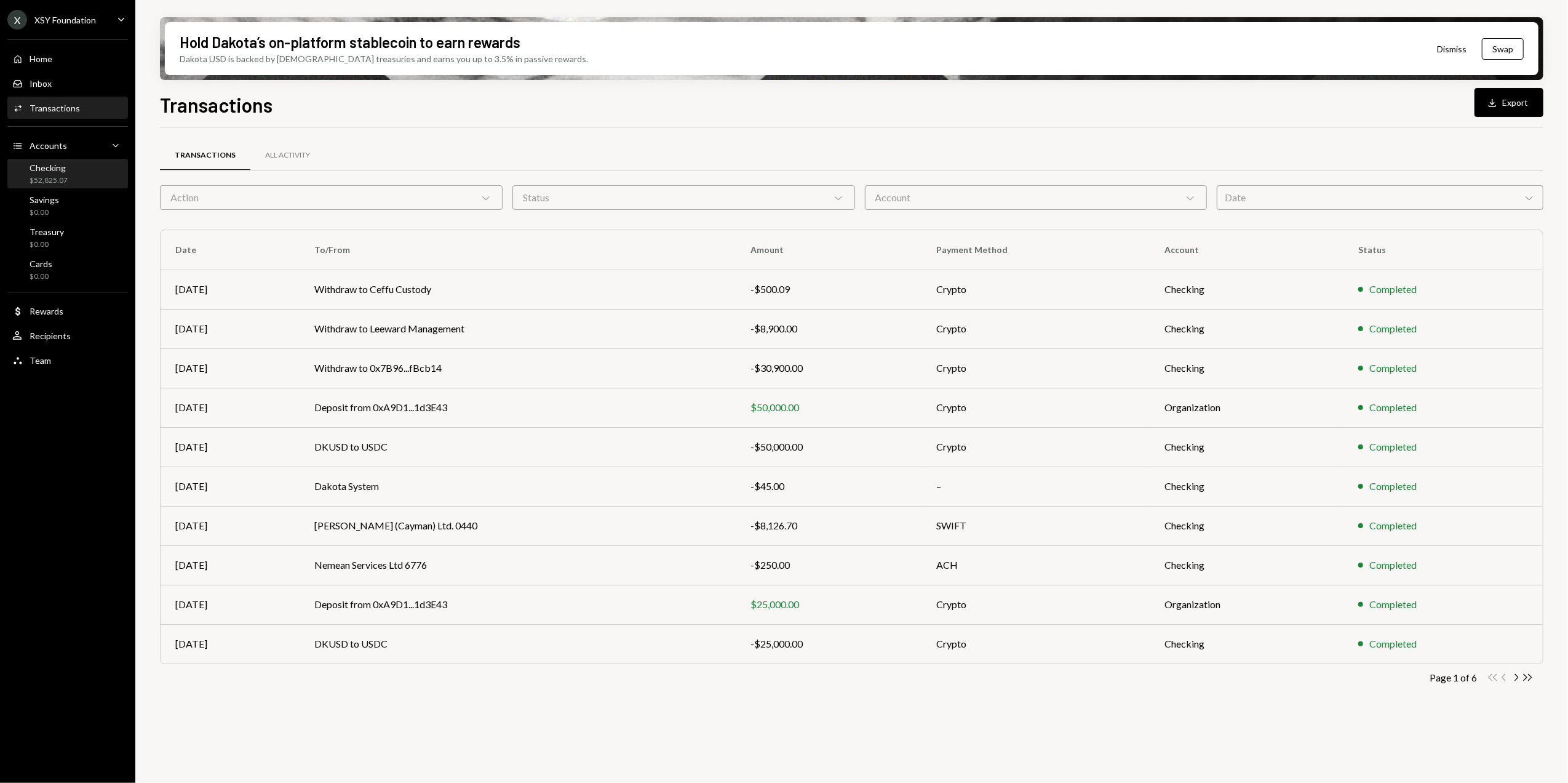
click at [49, 170] on div "Checking" at bounding box center [48, 168] width 38 height 10
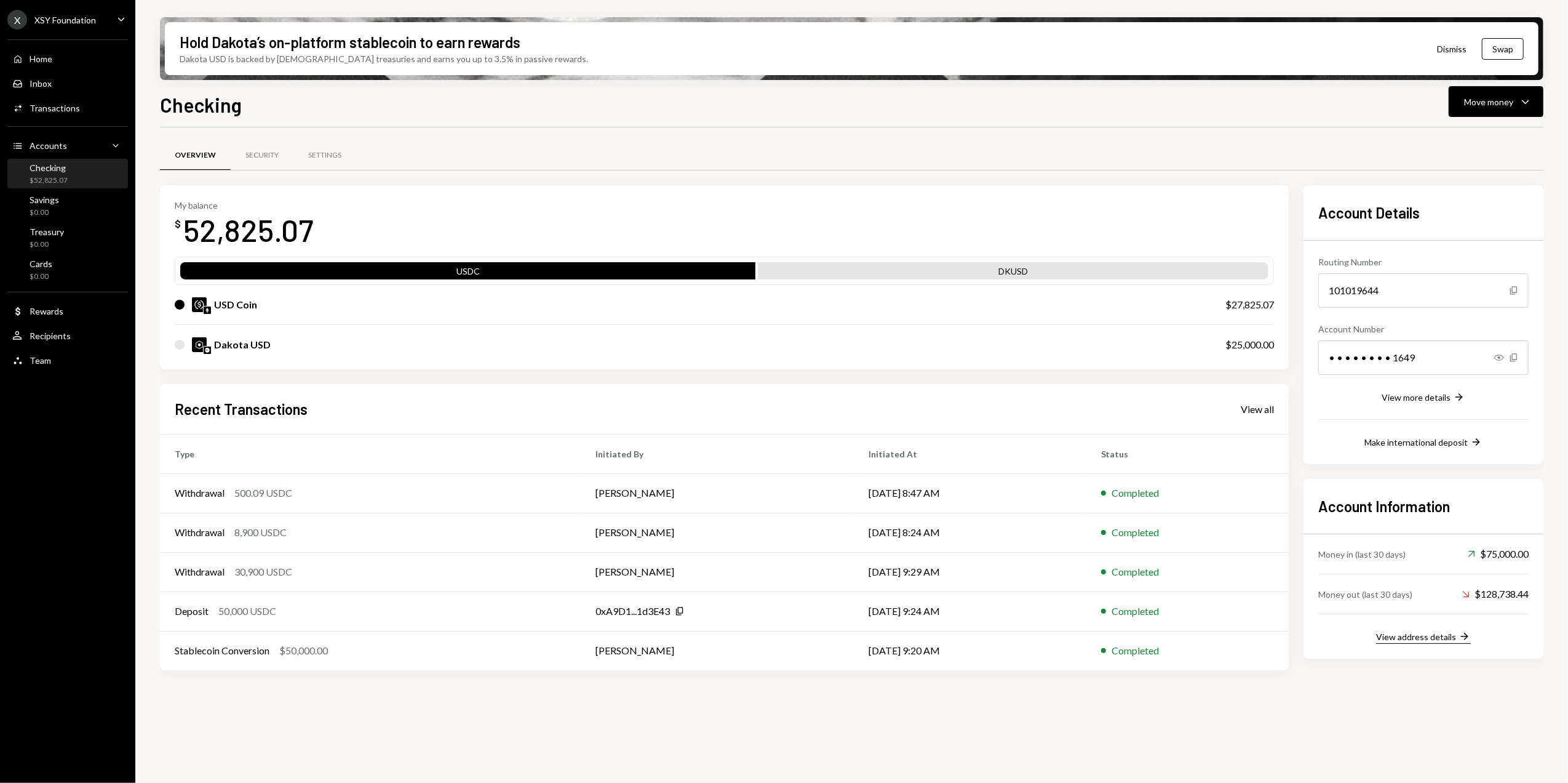
click at [1428, 640] on div "View address details" at bounding box center [1416, 637] width 80 height 10
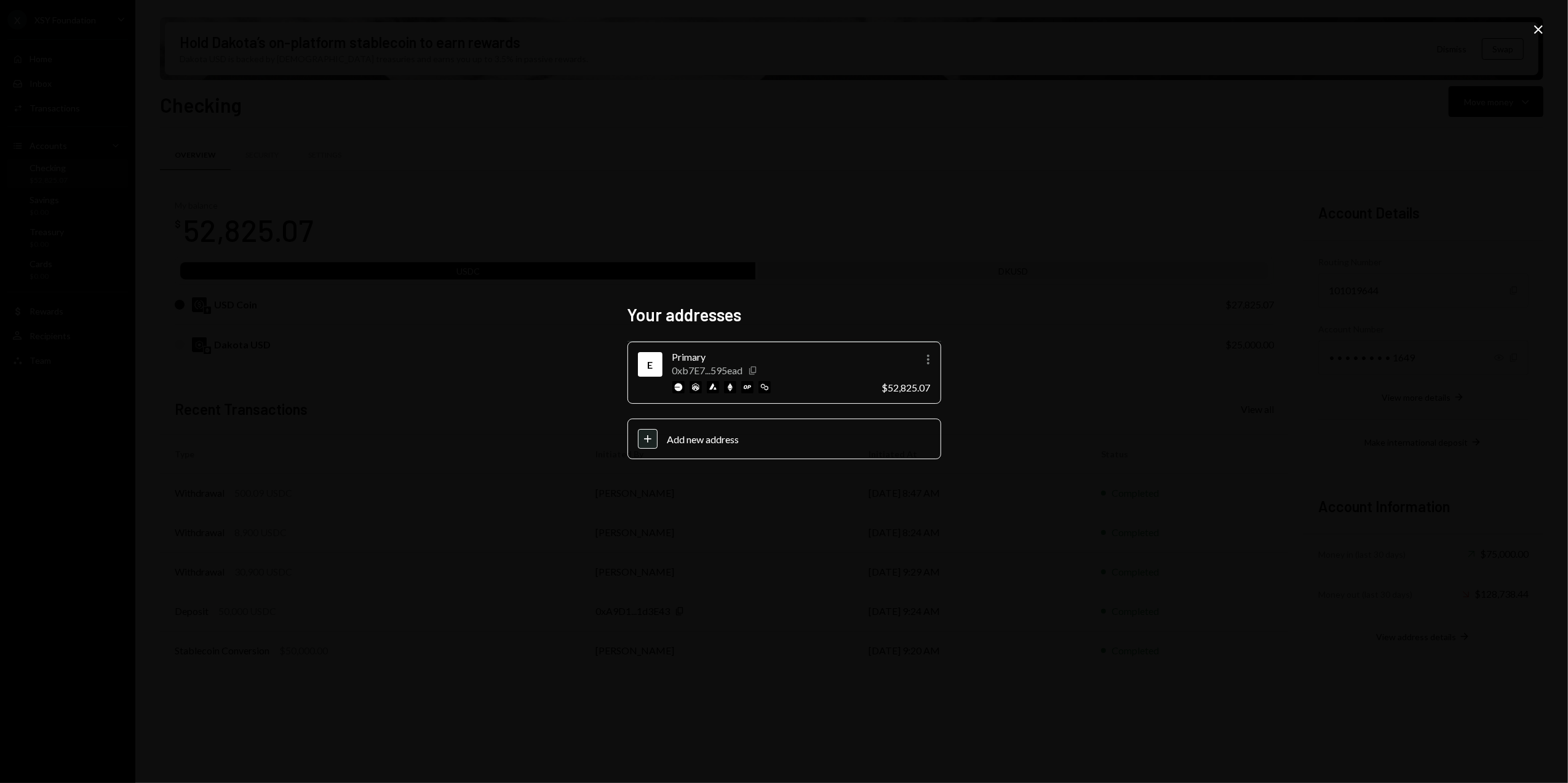
click at [752, 368] on icon "Copy" at bounding box center [753, 370] width 10 height 10
click at [1542, 29] on icon "Close" at bounding box center [1539, 30] width 15 height 15
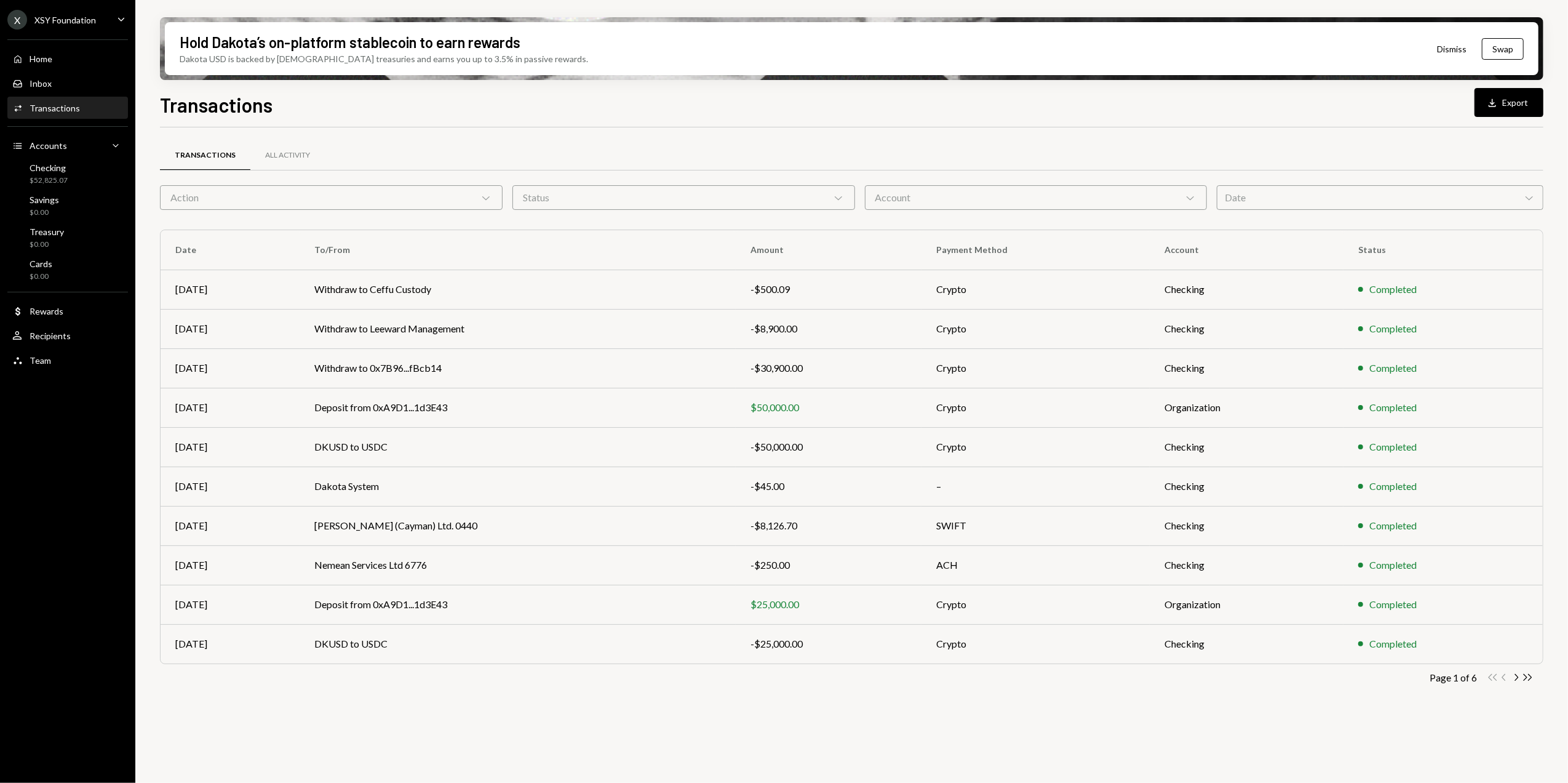
click at [1505, 102] on button "Download Export" at bounding box center [1510, 102] width 69 height 29
drag, startPoint x: 1028, startPoint y: 136, endPoint x: 1022, endPoint y: 142, distance: 8.5
click at [1028, 136] on div "Transactions All Activity Action Chevron Down Status Chevron Down Account Chevr…" at bounding box center [851, 422] width 1384 height 588
click at [88, 18] on div "XSY Foundation" at bounding box center [65, 20] width 61 height 10
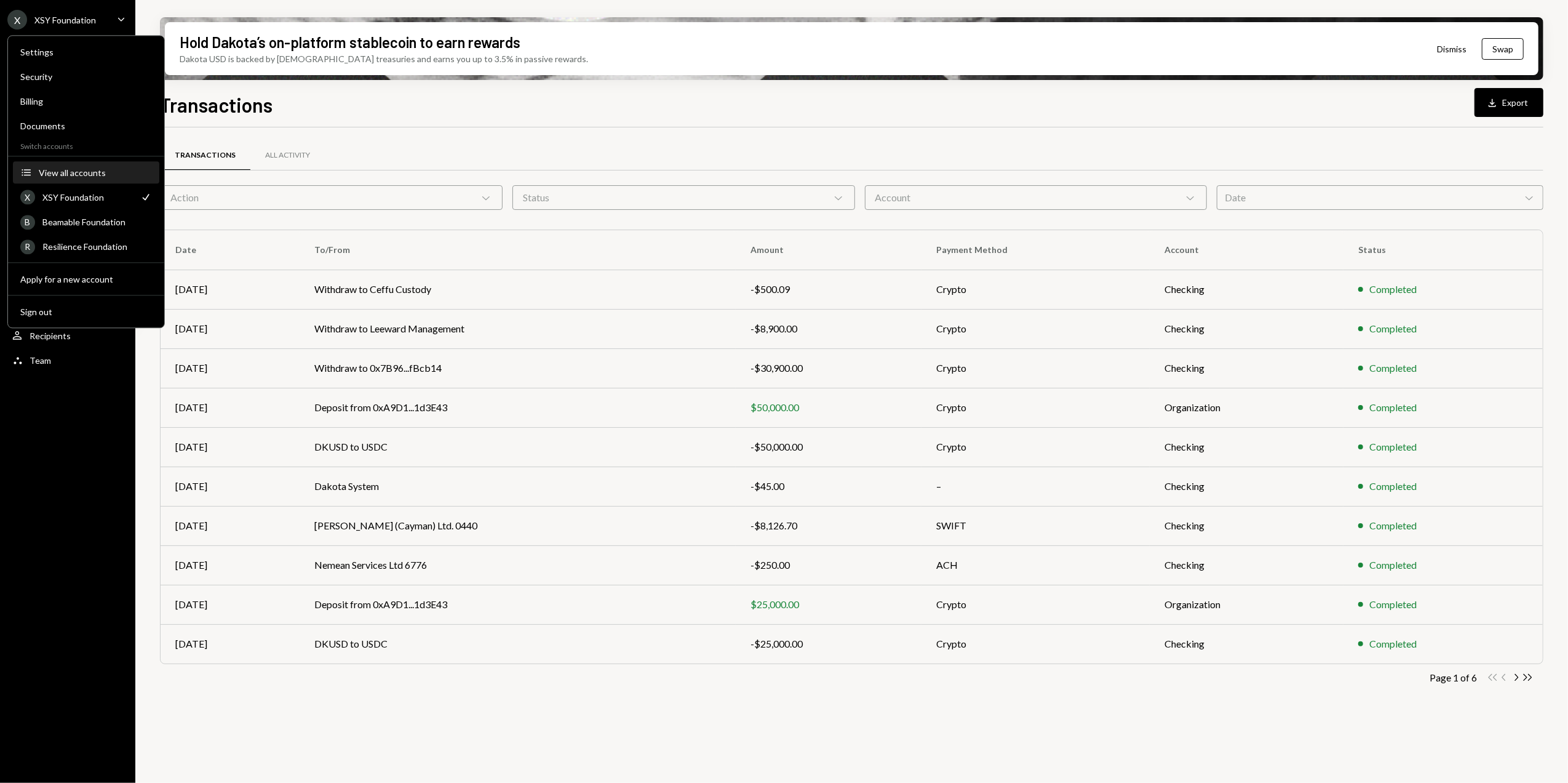
click at [64, 173] on div "View all accounts" at bounding box center [95, 172] width 113 height 10
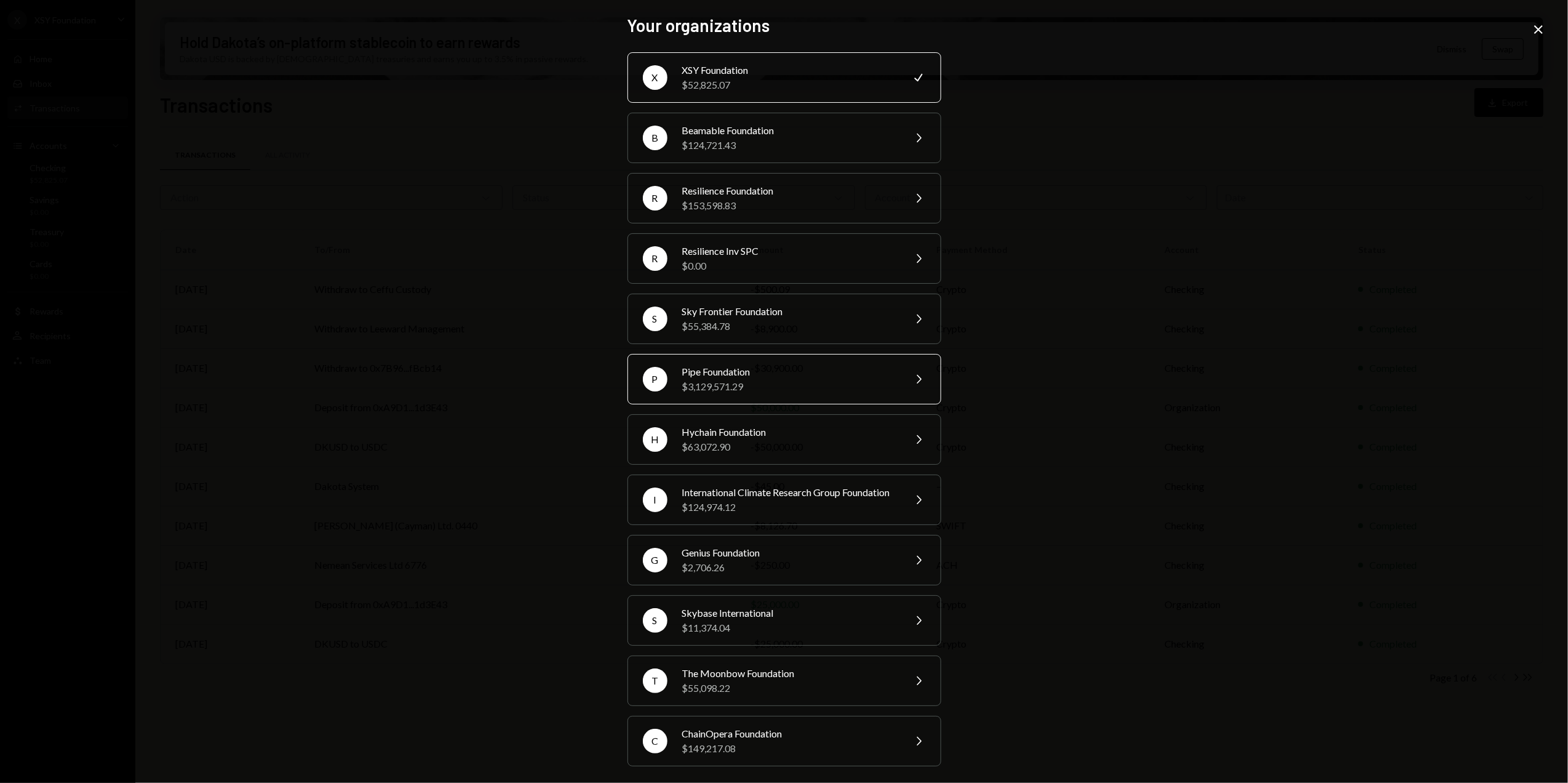
scroll to position [22, 0]
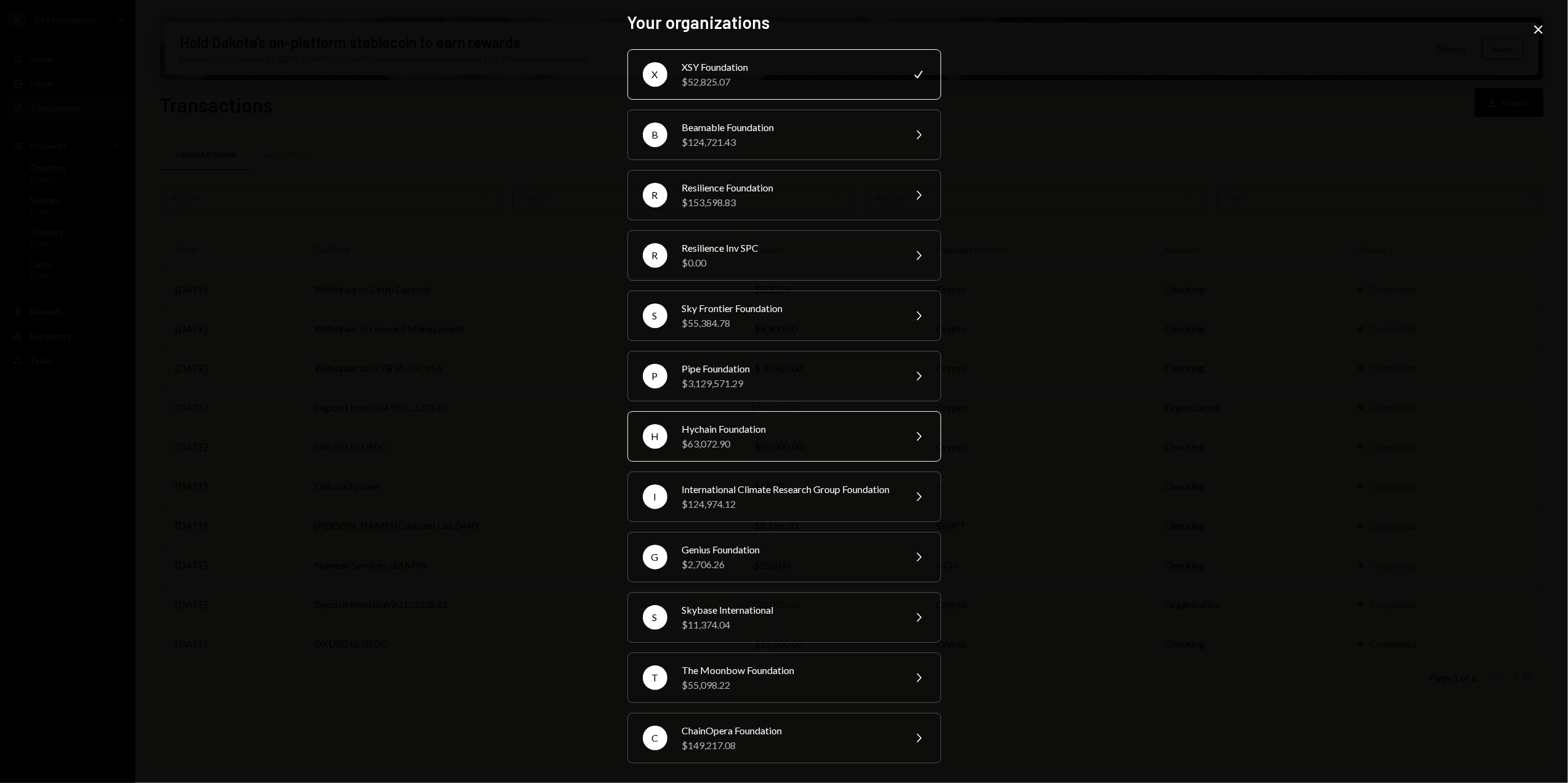
click at [732, 436] on div "$63,072.90" at bounding box center [789, 444] width 214 height 15
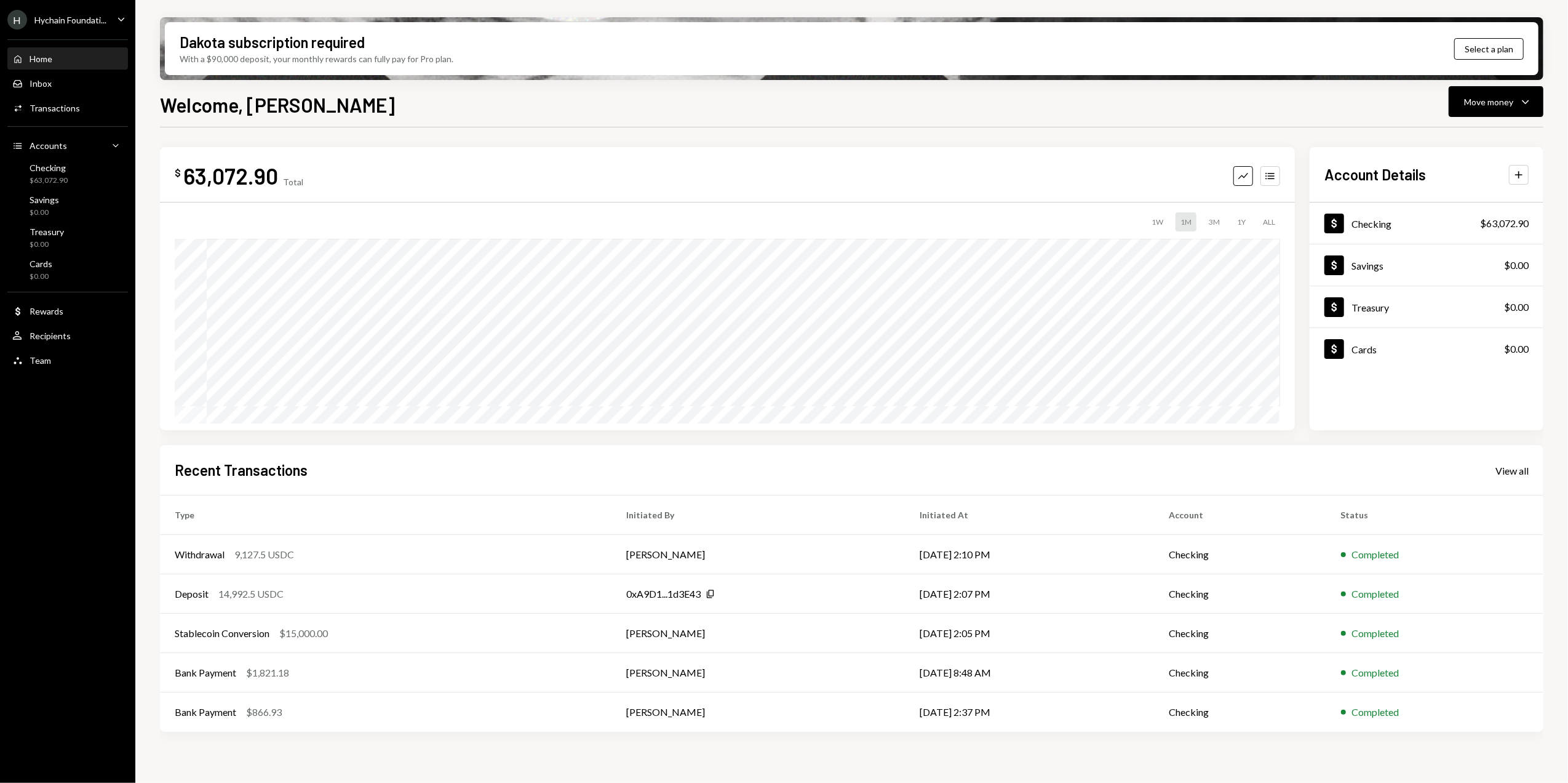
click at [91, 19] on div "Hychain Foundati..." at bounding box center [70, 20] width 72 height 10
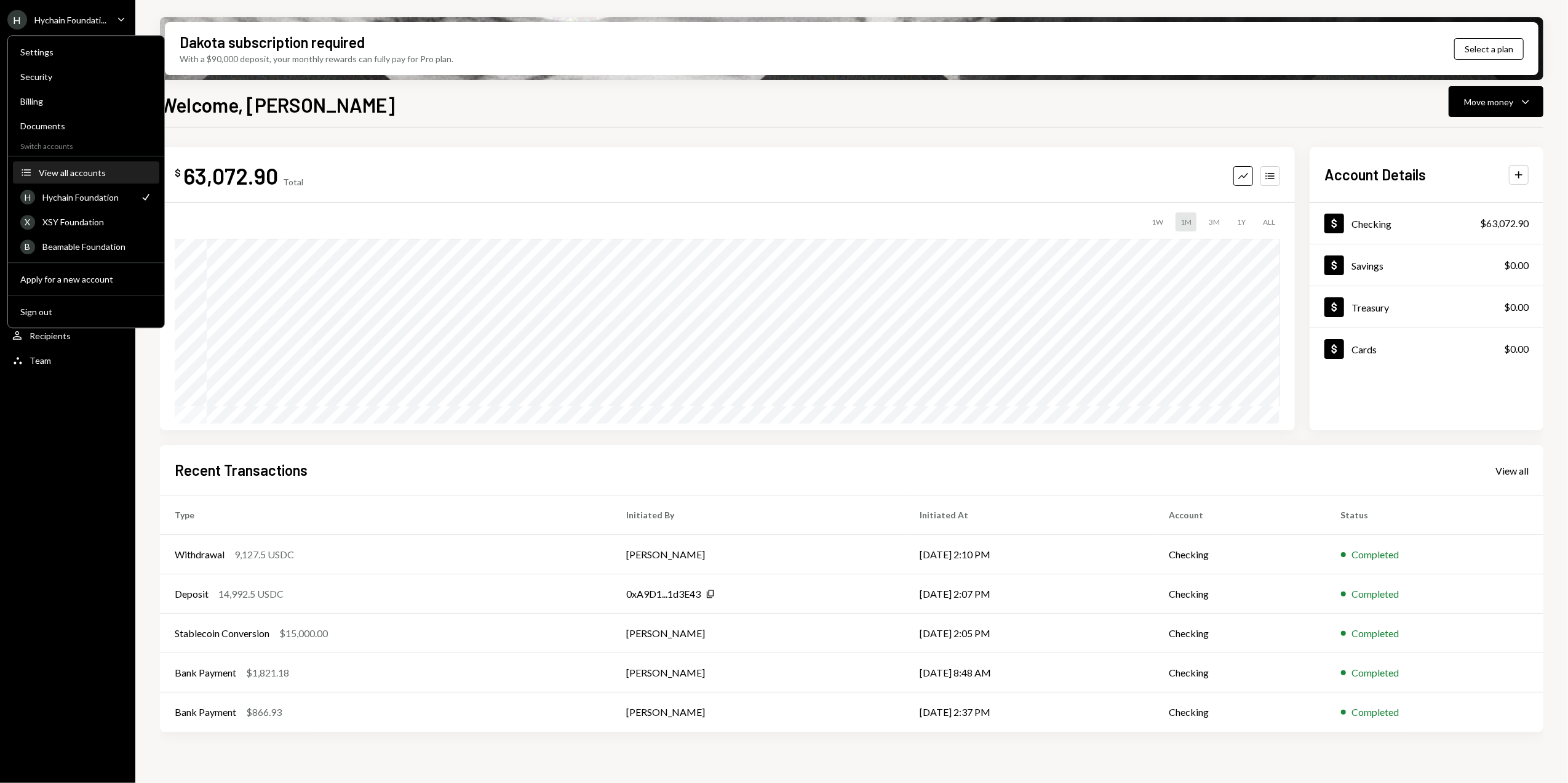
click at [73, 169] on div "View all accounts" at bounding box center [95, 172] width 113 height 10
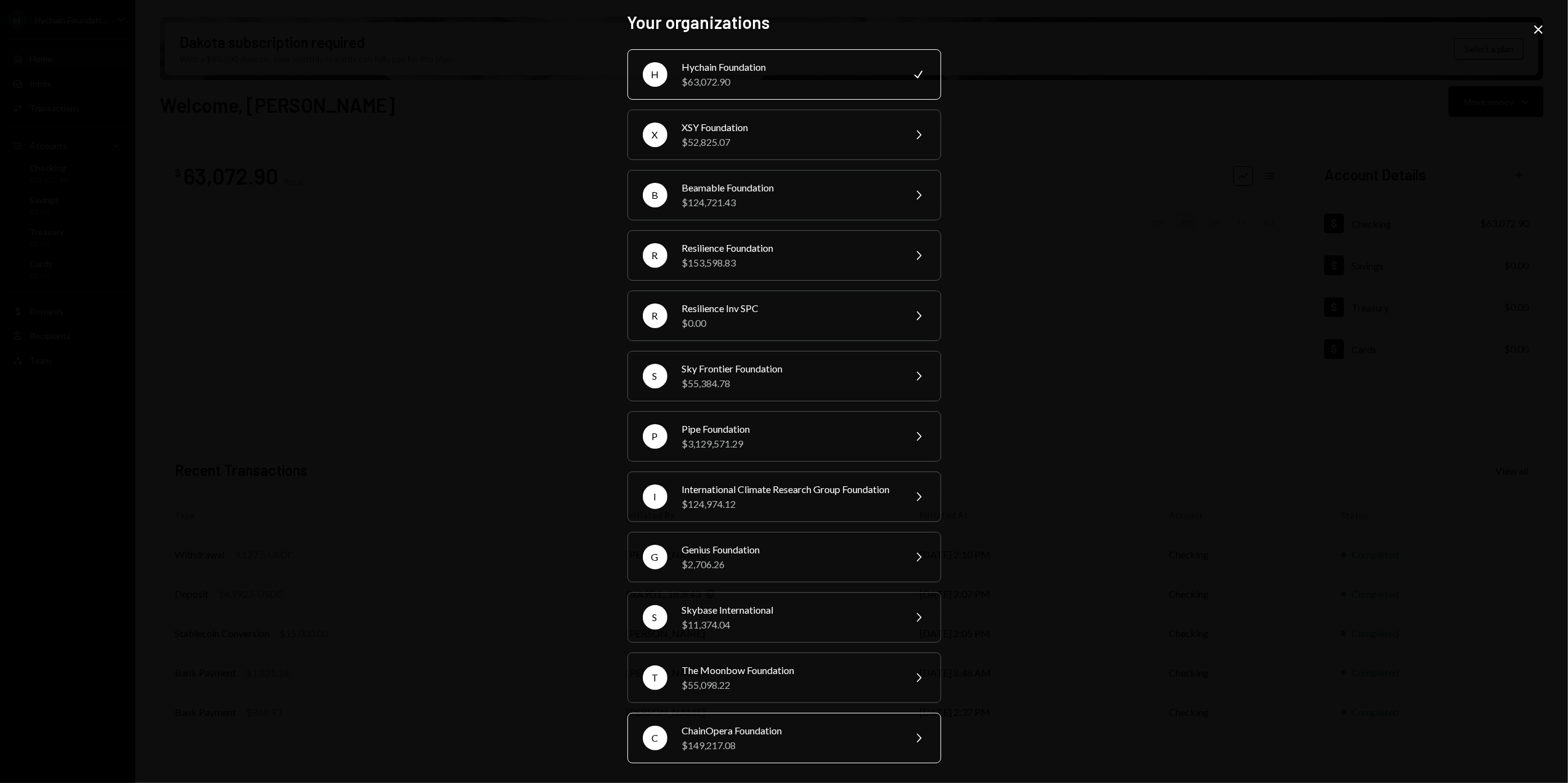
scroll to position [22, 0]
click at [715, 436] on div "$3,129,571.29" at bounding box center [789, 444] width 214 height 15
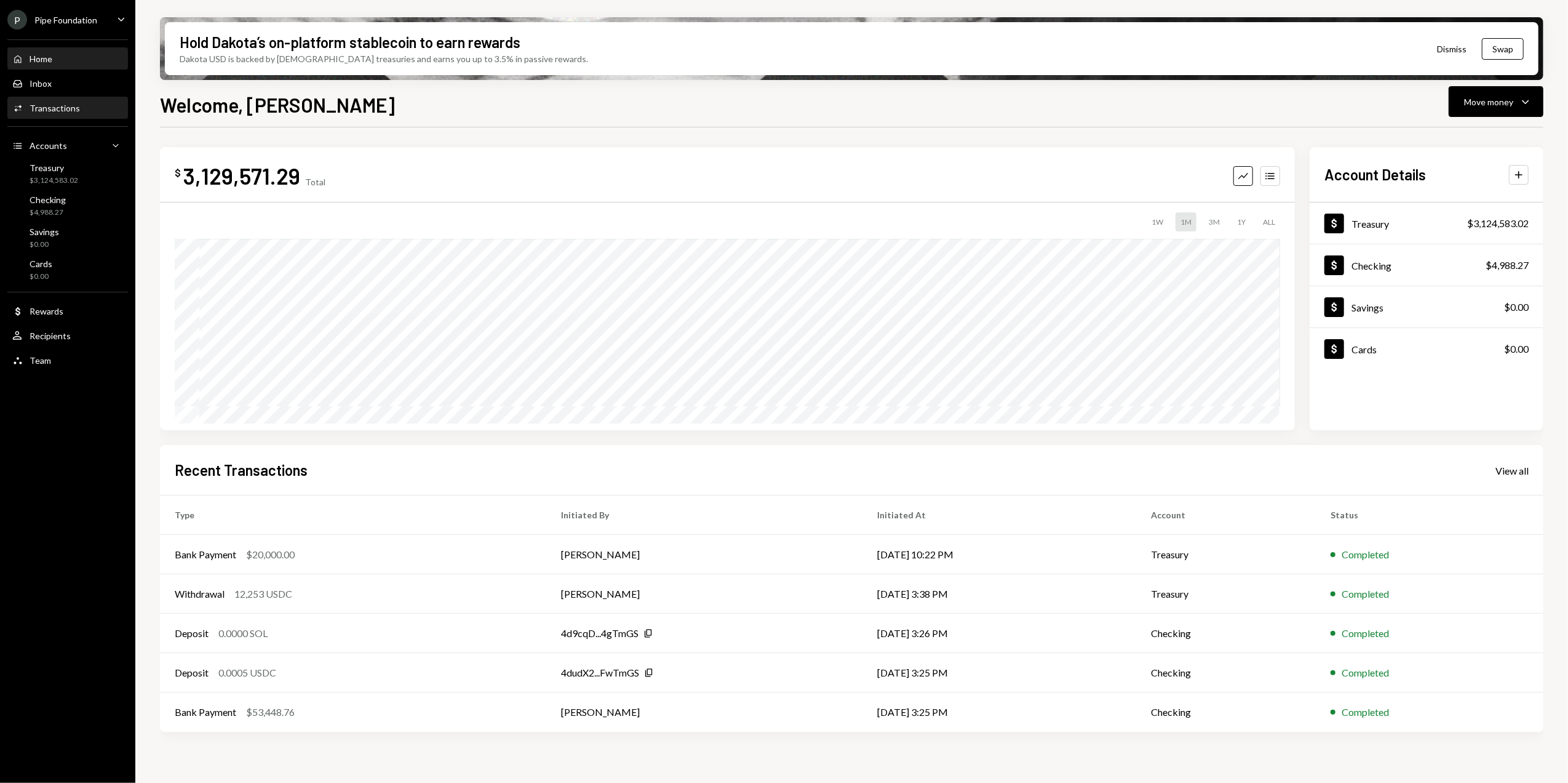
click at [59, 111] on div "Transactions" at bounding box center [54, 108] width 50 height 10
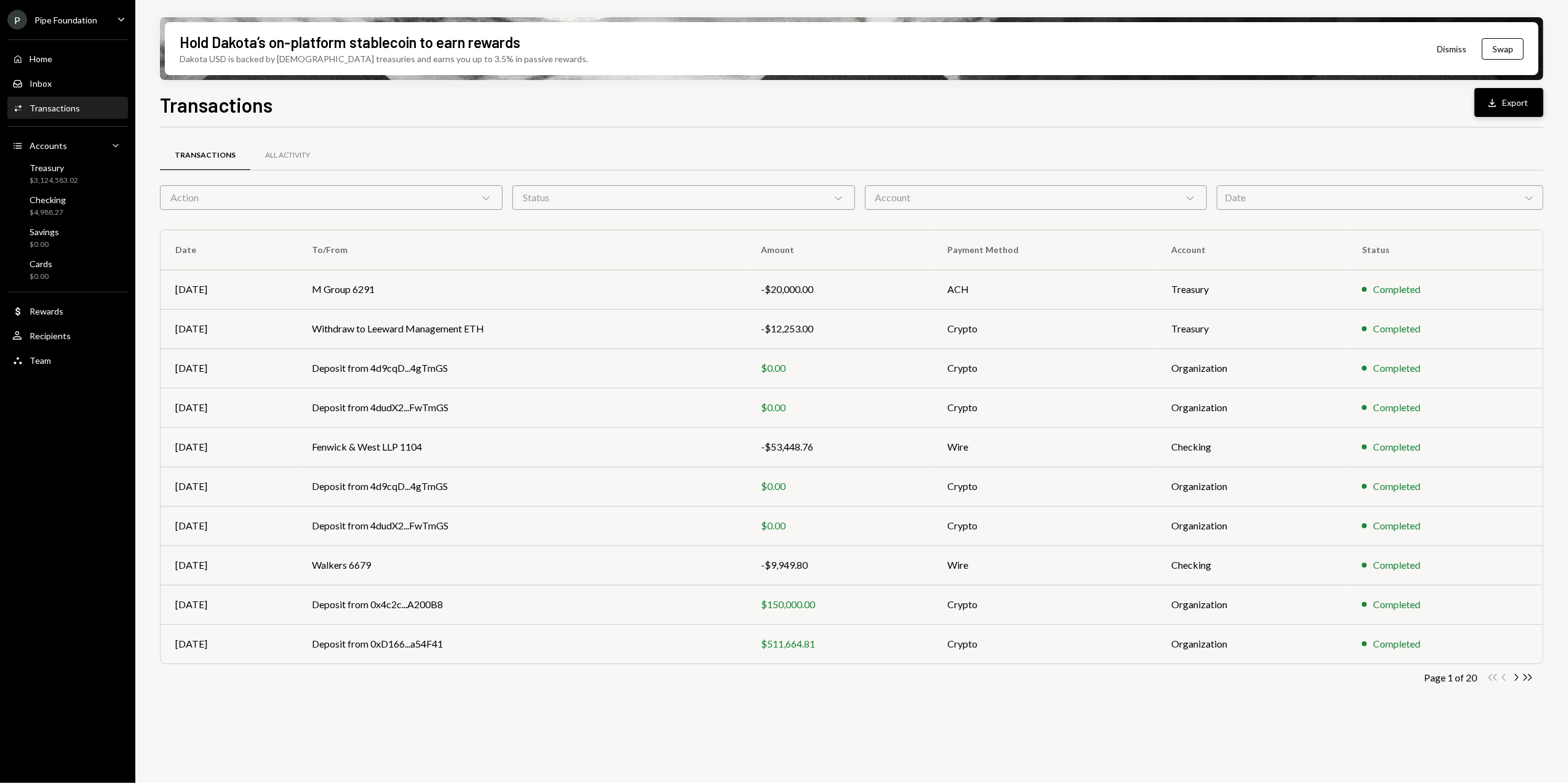
click at [1511, 104] on button "Download Export" at bounding box center [1510, 102] width 69 height 29
click at [696, 136] on div "Transactions All Activity Action Chevron Down Status Chevron Down Account Chevr…" at bounding box center [851, 422] width 1384 height 588
click at [1515, 680] on icon "Chevron Right" at bounding box center [1516, 678] width 12 height 12
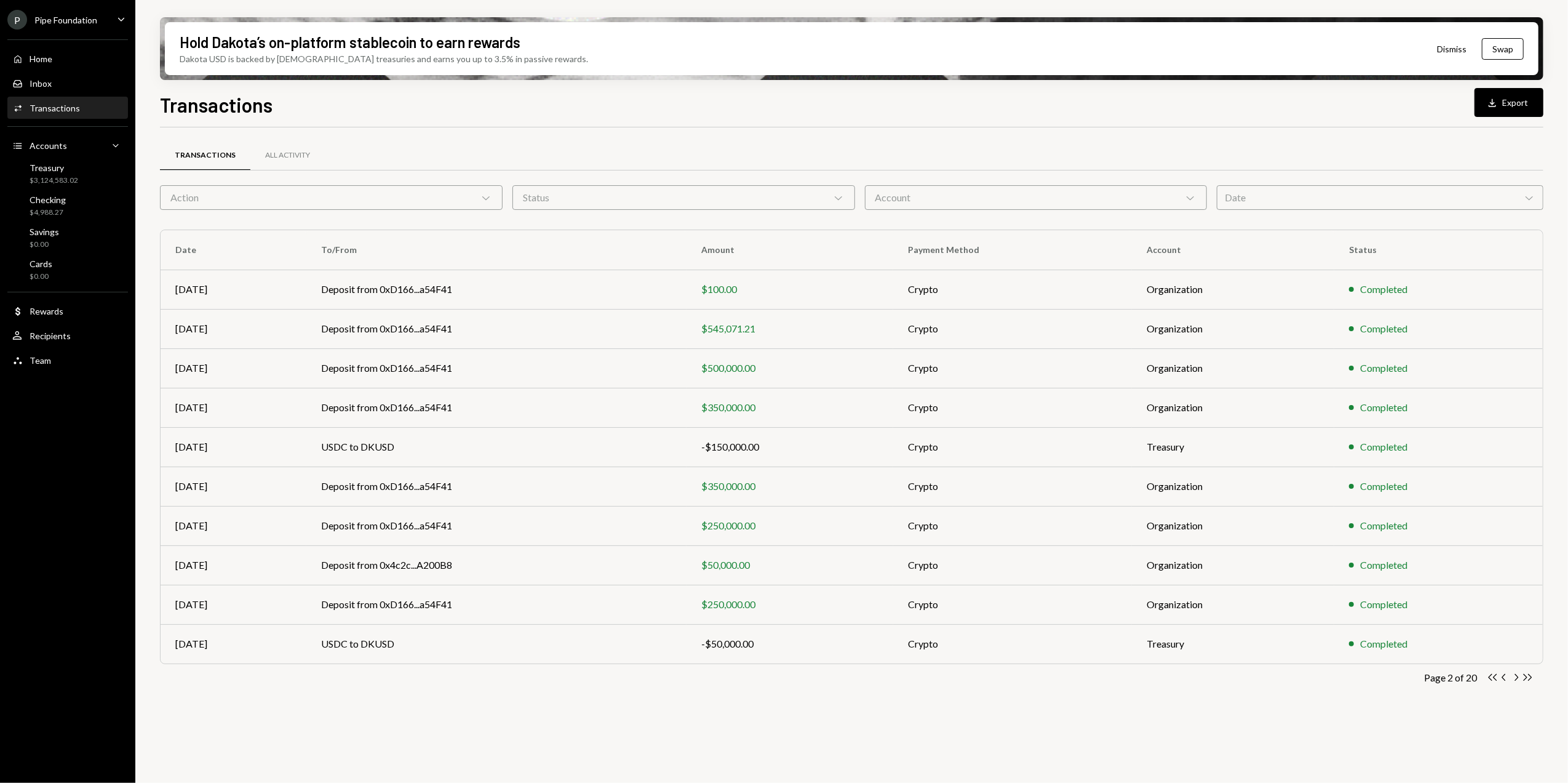
drag, startPoint x: 1516, startPoint y: 676, endPoint x: 1458, endPoint y: 638, distance: 69.3
click at [1516, 676] on icon "Chevron Right" at bounding box center [1516, 678] width 12 height 12
click at [1504, 681] on icon "Chevron Left" at bounding box center [1505, 678] width 12 height 12
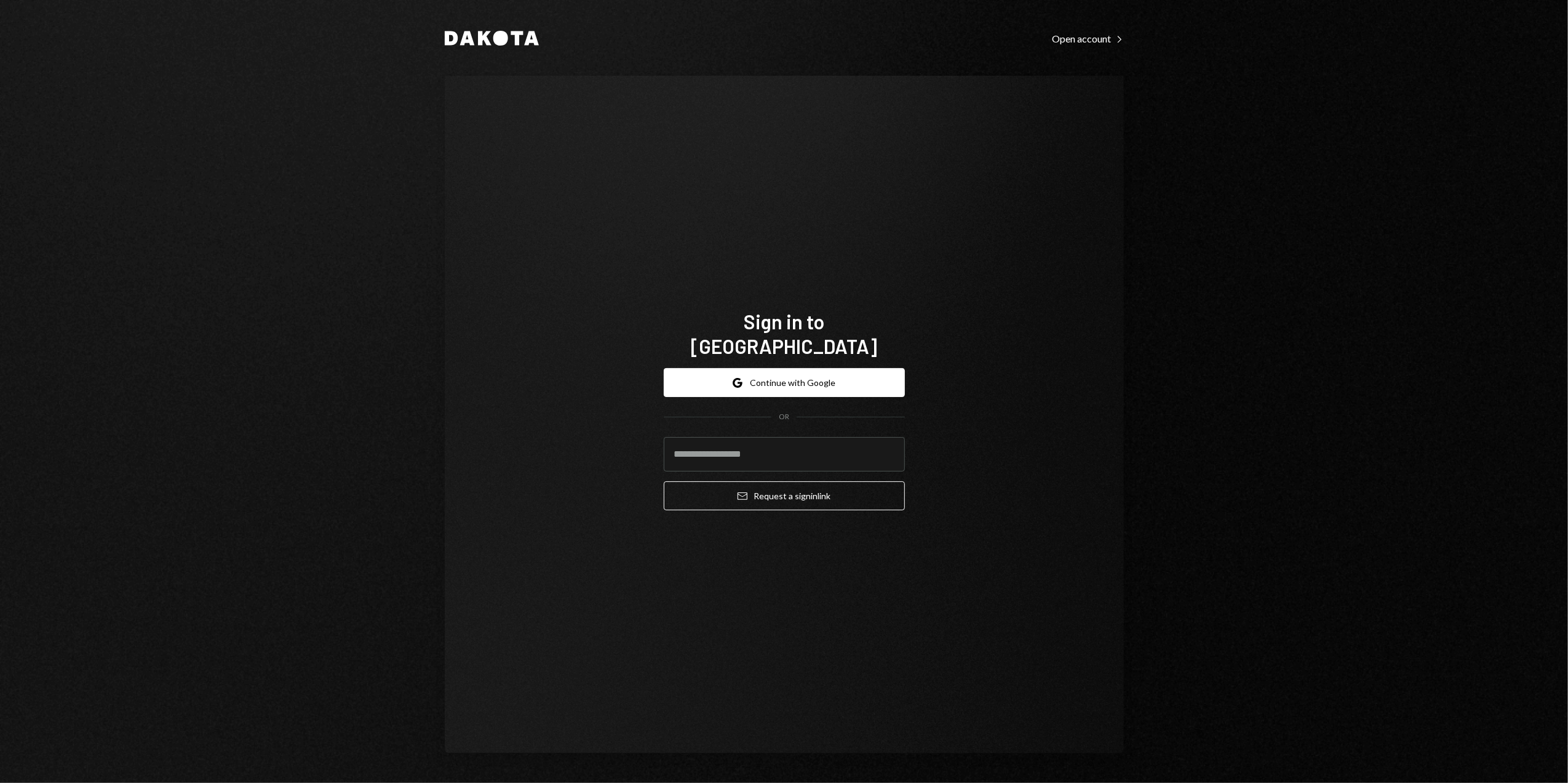
type input "**********"
